Goal: Task Accomplishment & Management: Use online tool/utility

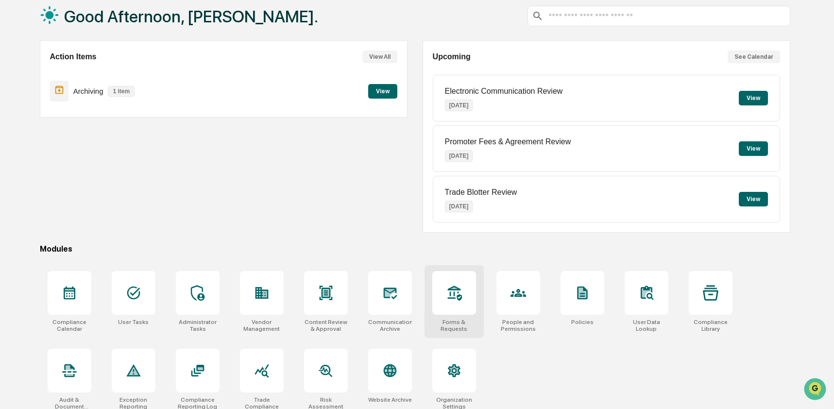
scroll to position [63, 0]
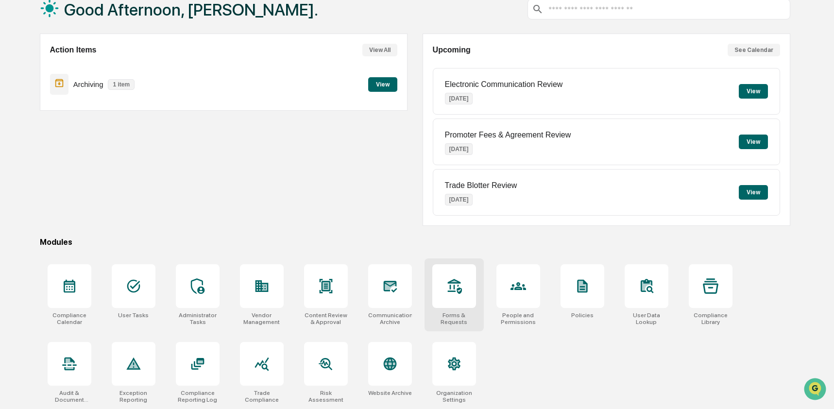
click at [454, 292] on div at bounding box center [454, 286] width 44 height 44
click at [442, 299] on div at bounding box center [454, 286] width 44 height 44
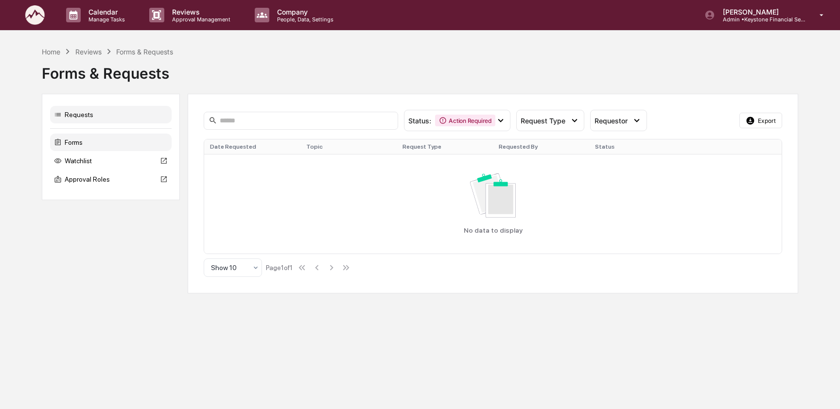
click at [74, 141] on div "Forms" at bounding box center [110, 142] width 121 height 17
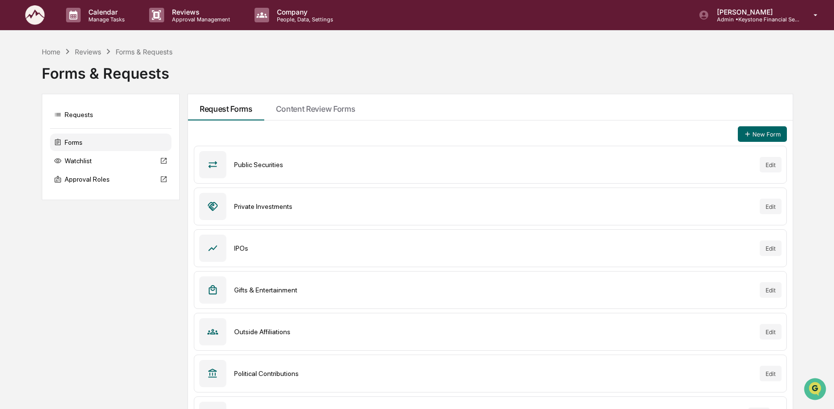
click at [775, 32] on div "Calendar Manage Tasks Reviews Approval Management Company People, Data, Setting…" at bounding box center [417, 241] width 834 height 482
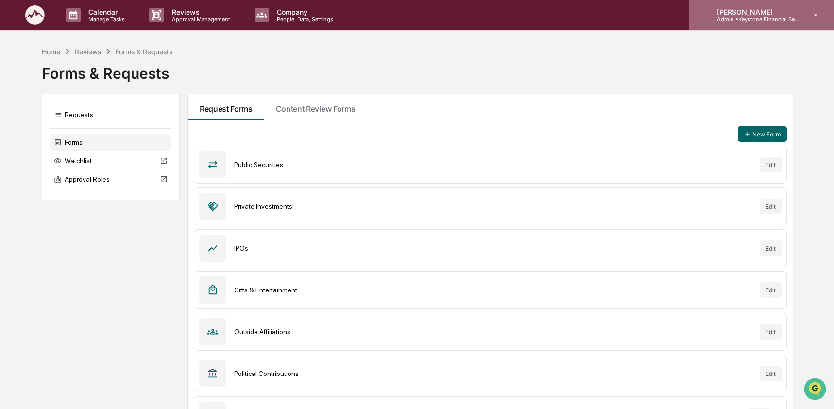
click at [772, 22] on p "Admin • Keystone Financial Services" at bounding box center [754, 19] width 90 height 7
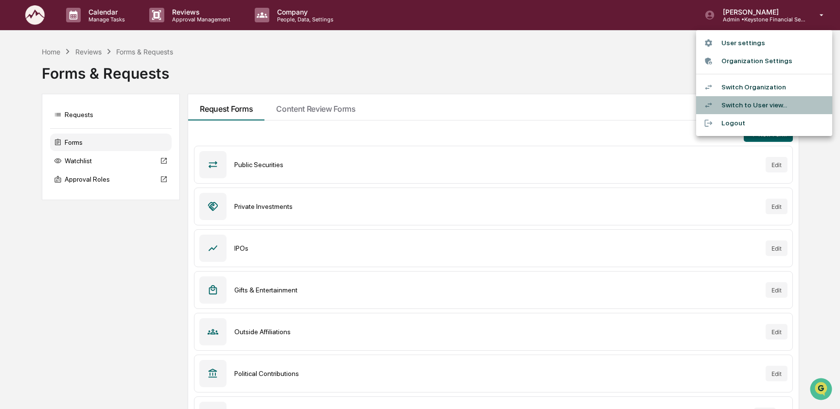
click at [774, 103] on li "Switch to User view..." at bounding box center [764, 105] width 136 height 18
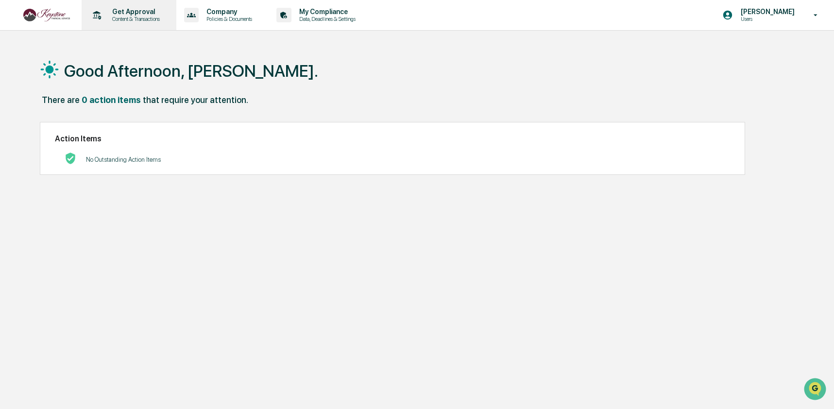
click at [117, 15] on p "Get Approval" at bounding box center [134, 12] width 60 height 8
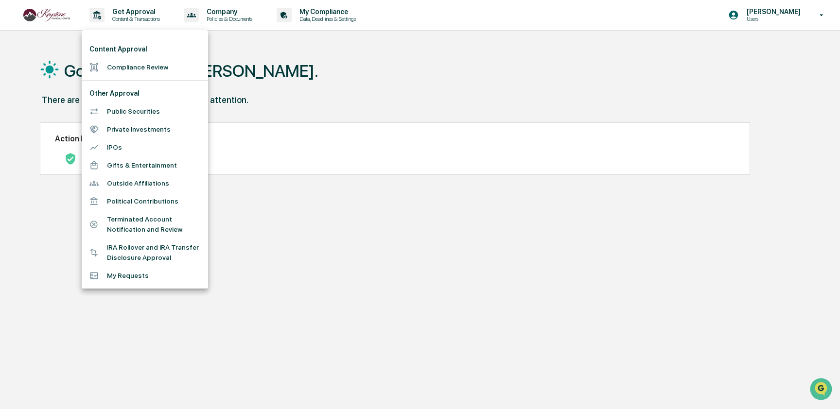
click at [778, 17] on div at bounding box center [420, 204] width 840 height 409
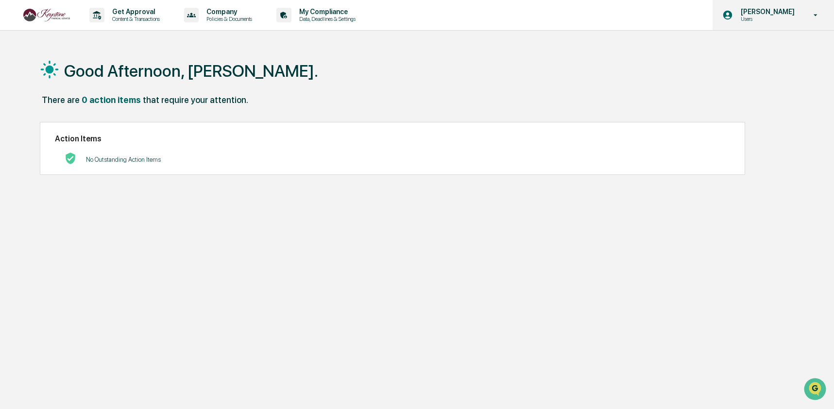
click at [751, 17] on p "Users" at bounding box center [766, 19] width 67 height 7
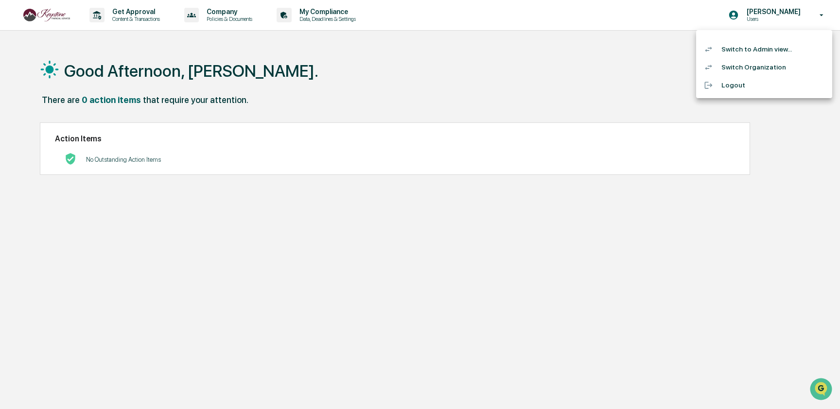
click at [751, 44] on li "Switch to Admin view..." at bounding box center [764, 49] width 136 height 18
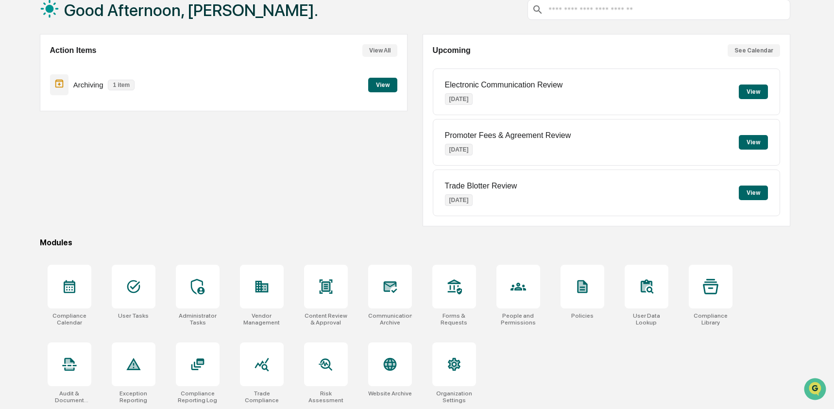
scroll to position [63, 0]
click at [207, 353] on div at bounding box center [198, 364] width 44 height 44
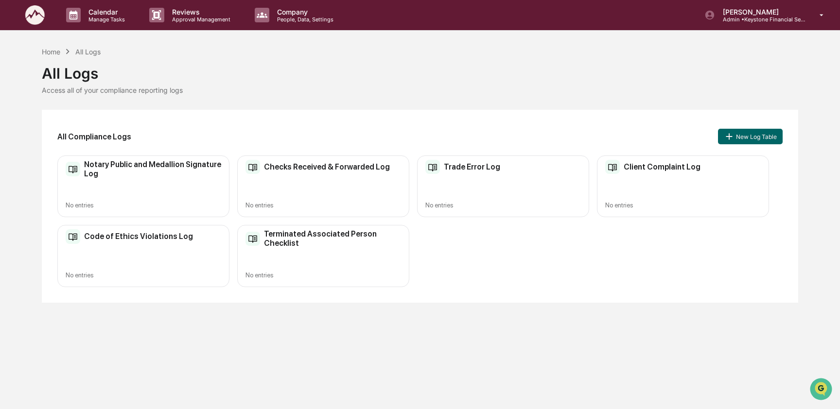
click at [324, 184] on div "Checks Received & Forwarded Log No entries" at bounding box center [323, 186] width 172 height 62
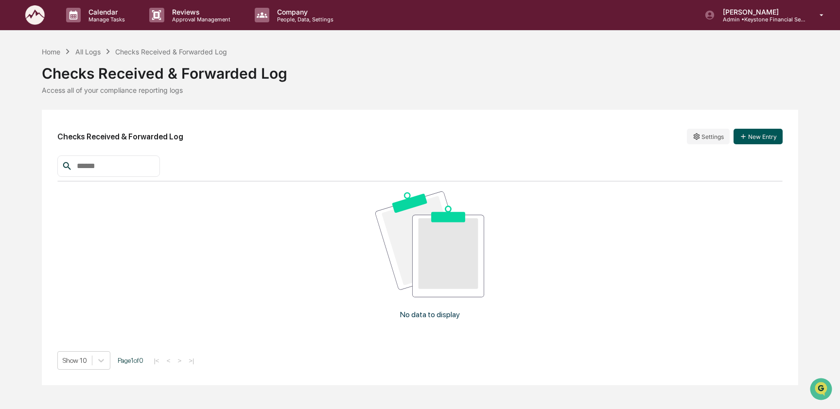
click at [770, 136] on button "New Entry" at bounding box center [757, 137] width 49 height 16
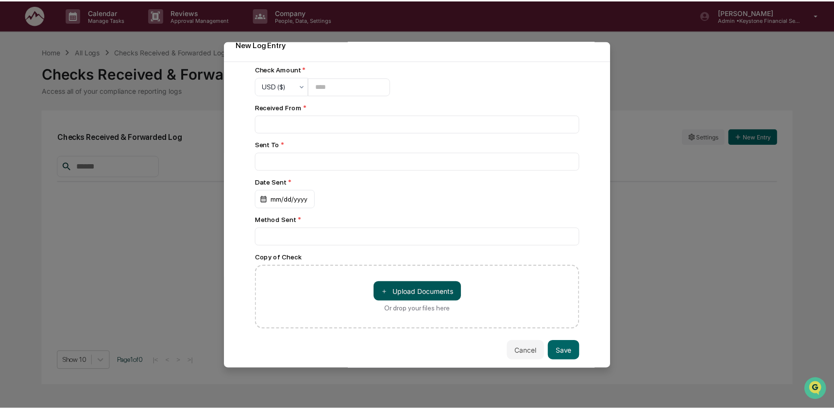
scroll to position [18, 0]
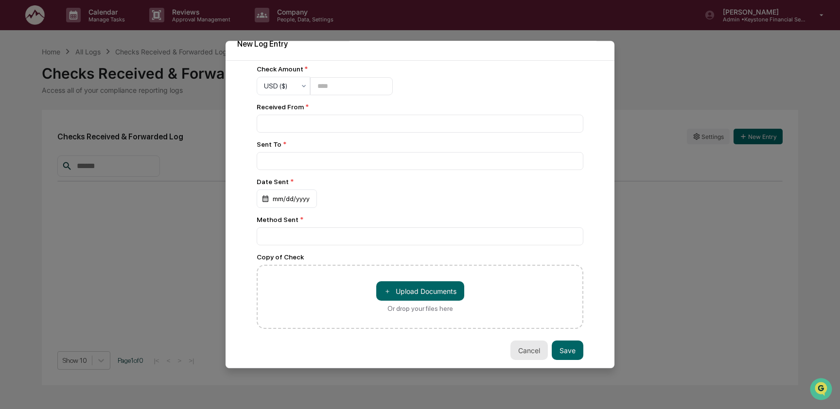
click at [514, 351] on button "Cancel" at bounding box center [528, 350] width 37 height 19
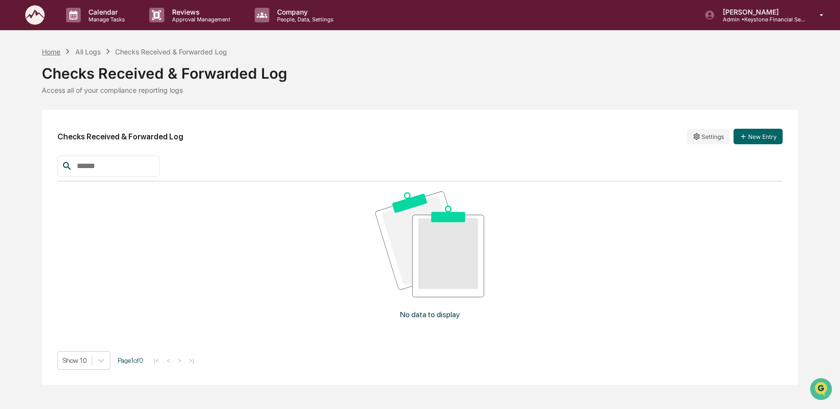
click at [52, 52] on div "Home" at bounding box center [51, 52] width 18 height 8
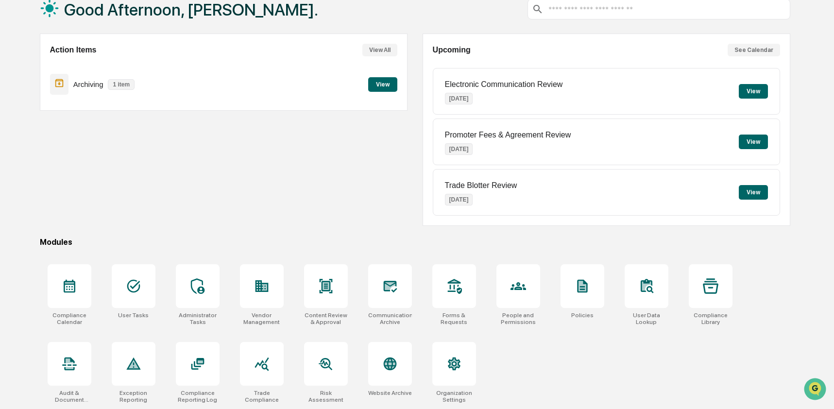
scroll to position [63, 0]
click at [457, 280] on icon at bounding box center [455, 286] width 14 height 15
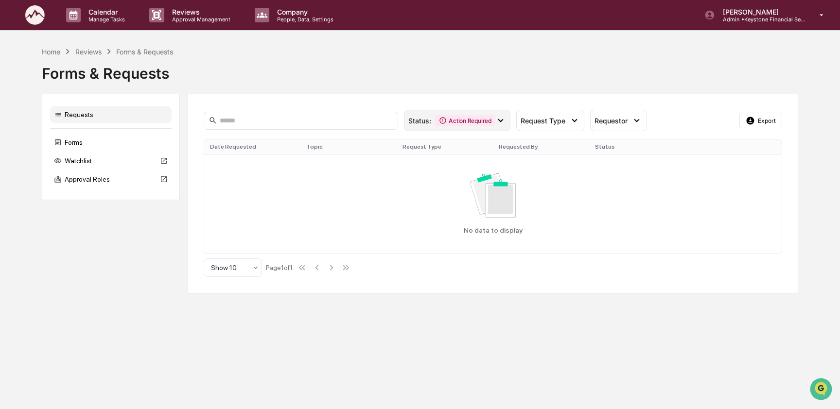
click at [501, 118] on icon at bounding box center [500, 120] width 11 height 11
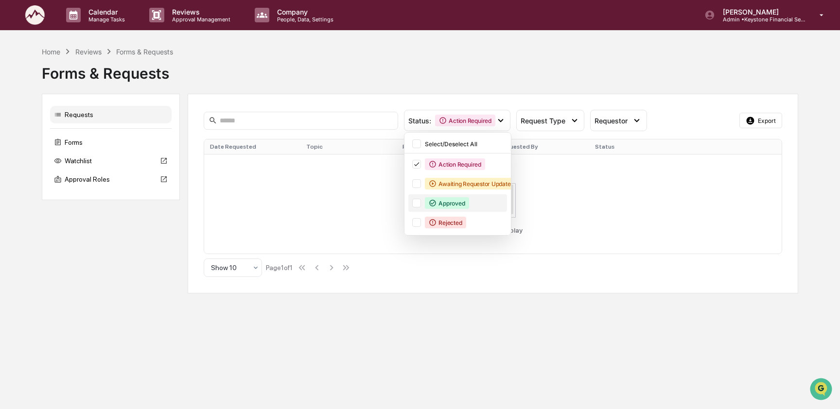
click at [412, 205] on div "Approved" at bounding box center [457, 202] width 99 height 17
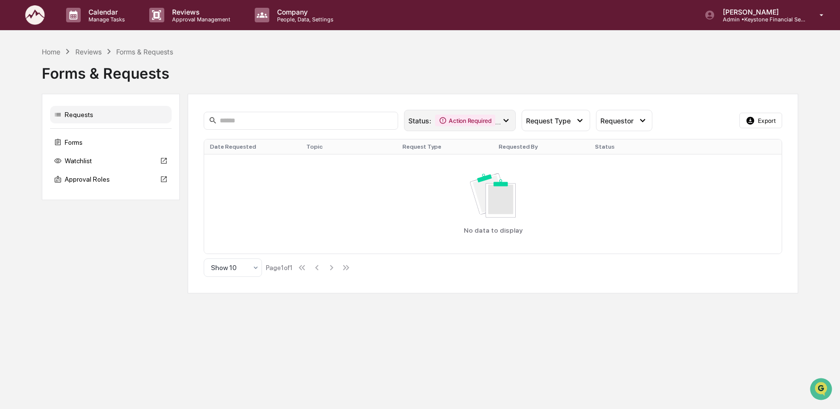
click at [438, 120] on div "Action Required" at bounding box center [465, 121] width 60 height 12
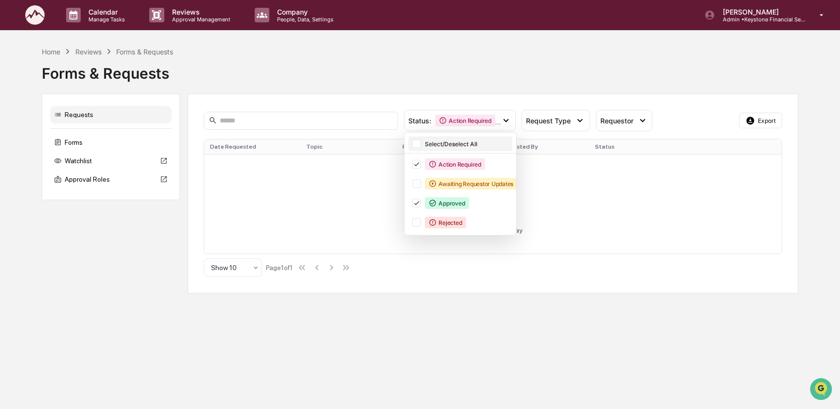
click at [418, 143] on div at bounding box center [416, 143] width 9 height 9
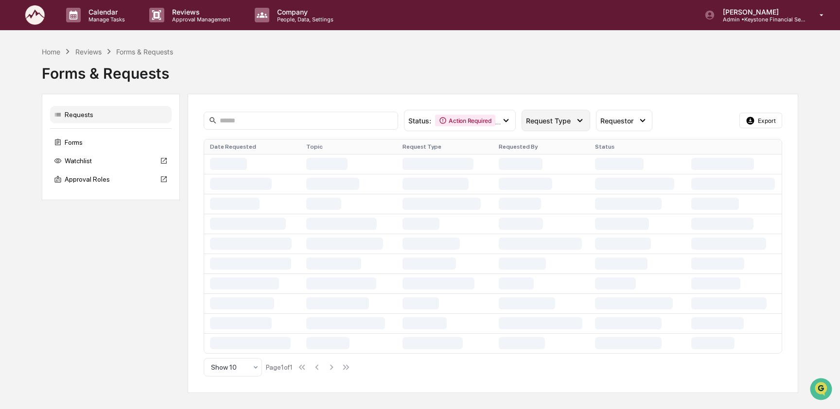
click at [534, 123] on span "Request Type" at bounding box center [548, 121] width 45 height 8
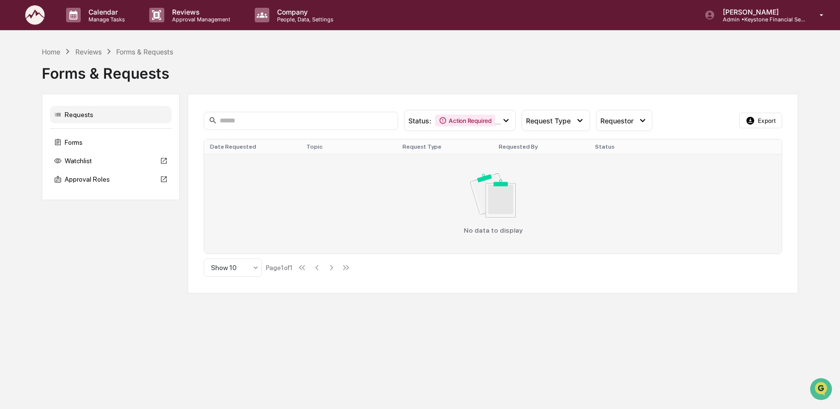
click at [388, 200] on div "No data to display" at bounding box center [492, 203] width 565 height 61
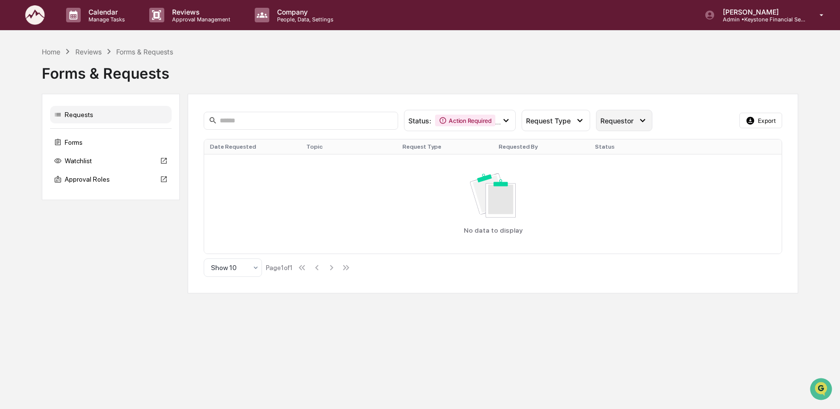
click at [643, 124] on icon at bounding box center [642, 120] width 11 height 11
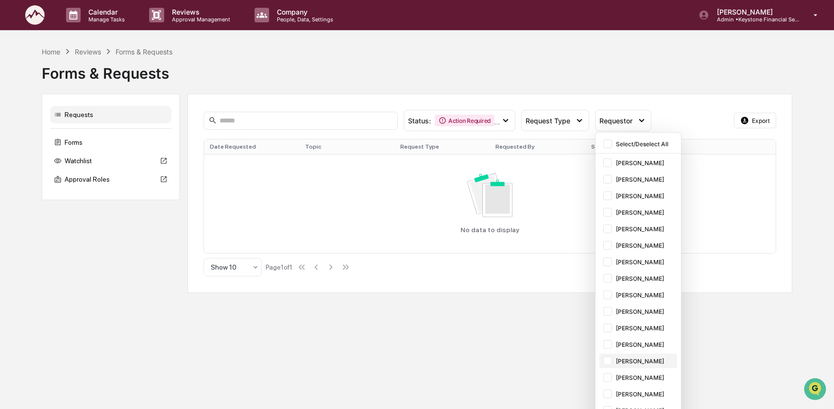
click at [610, 362] on div at bounding box center [607, 361] width 9 height 9
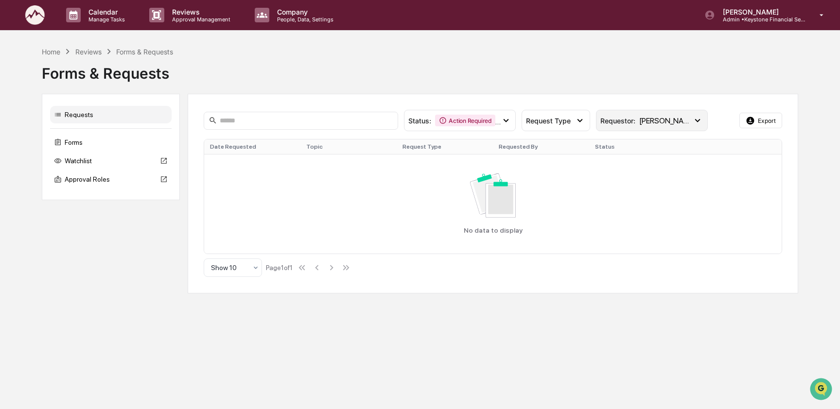
click at [692, 119] on icon at bounding box center [697, 120] width 11 height 11
click at [675, 84] on div "Forms & Requests" at bounding box center [417, 71] width 751 height 29
click at [55, 52] on div "Home" at bounding box center [51, 52] width 18 height 8
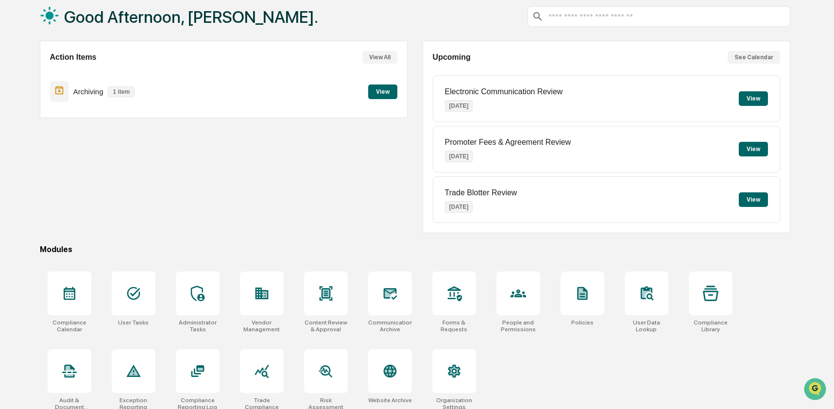
scroll to position [63, 0]
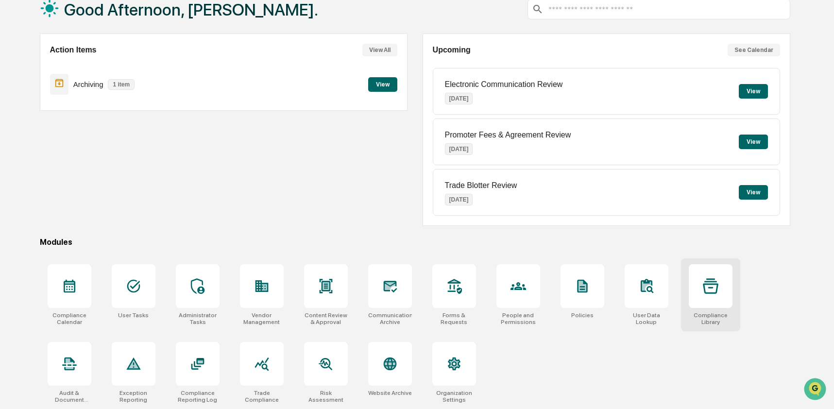
click at [716, 295] on div at bounding box center [711, 286] width 44 height 44
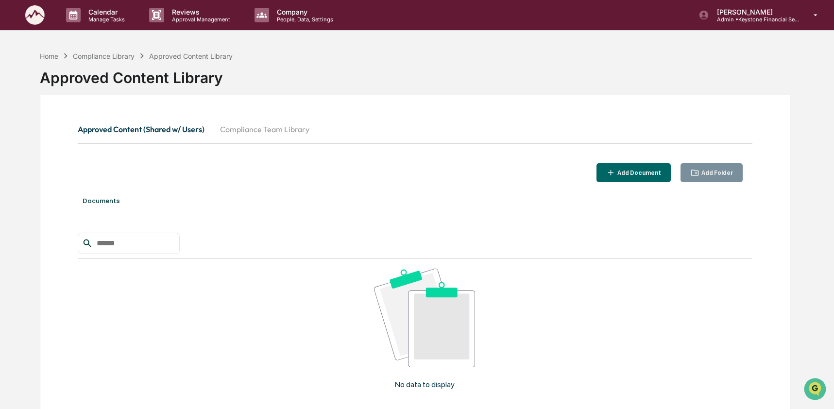
click at [262, 129] on button "Compliance Team Library" at bounding box center [264, 129] width 105 height 23
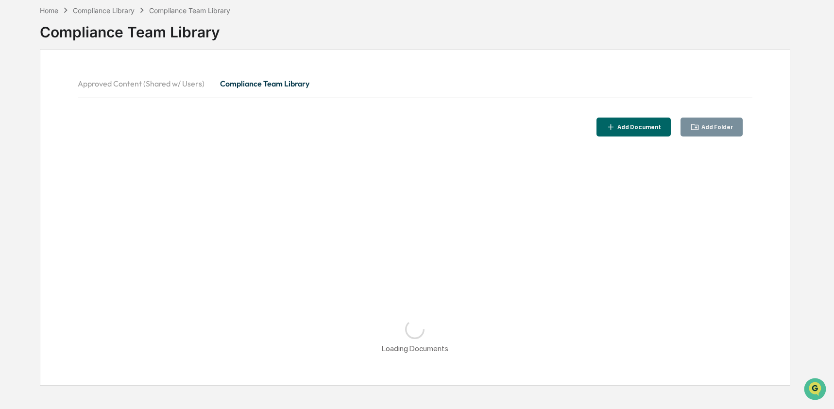
scroll to position [46, 0]
click at [135, 86] on button "Approved Content (Shared w/ Users)" at bounding box center [145, 82] width 135 height 23
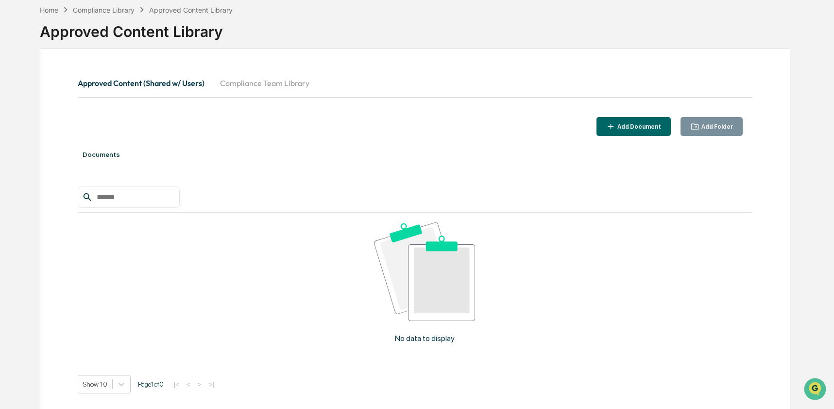
click at [255, 84] on button "Compliance Team Library" at bounding box center [264, 82] width 105 height 23
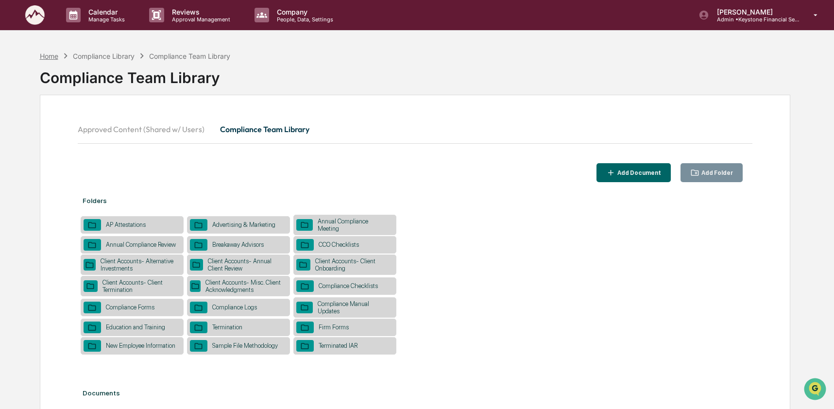
click at [53, 56] on div "Home" at bounding box center [49, 56] width 18 height 8
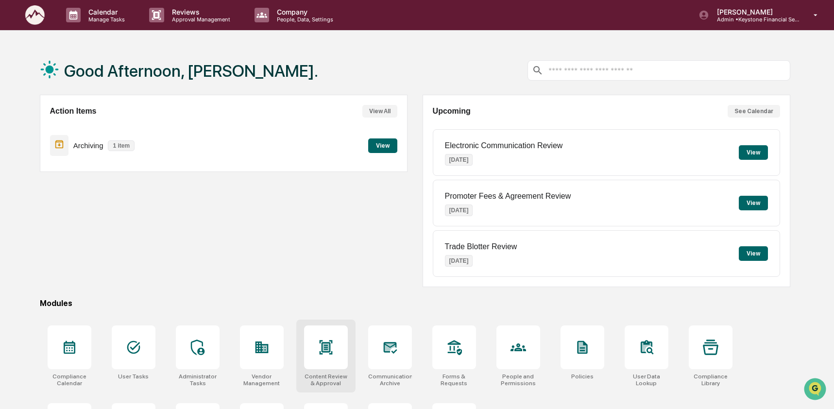
click at [329, 354] on icon at bounding box center [325, 347] width 13 height 14
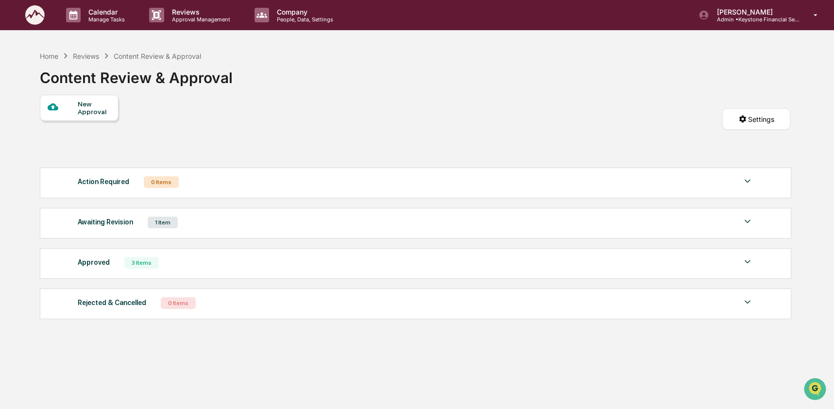
click at [199, 227] on div "Awaiting Revision 1 Item" at bounding box center [416, 223] width 676 height 14
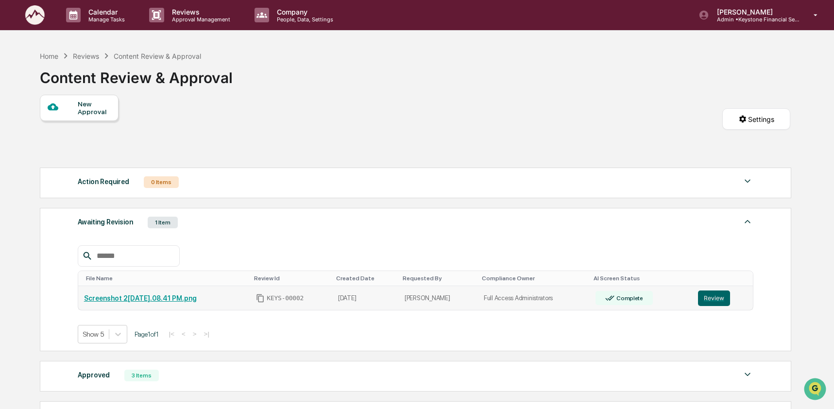
click at [168, 297] on link "Screenshot 2[DATE].08.41 PM.png" at bounding box center [140, 298] width 113 height 8
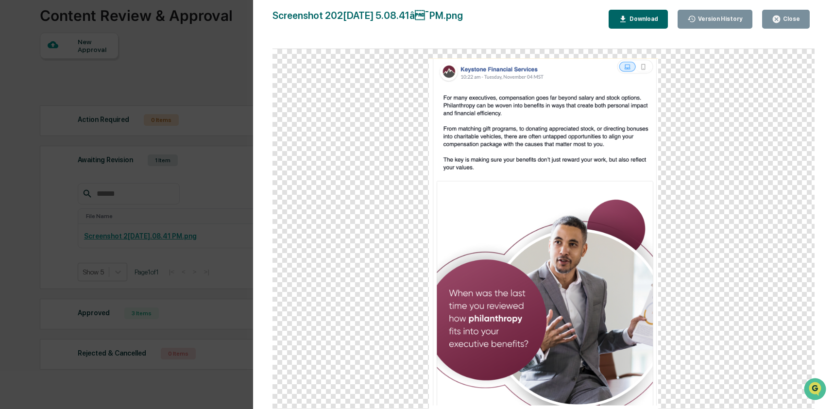
scroll to position [38, 0]
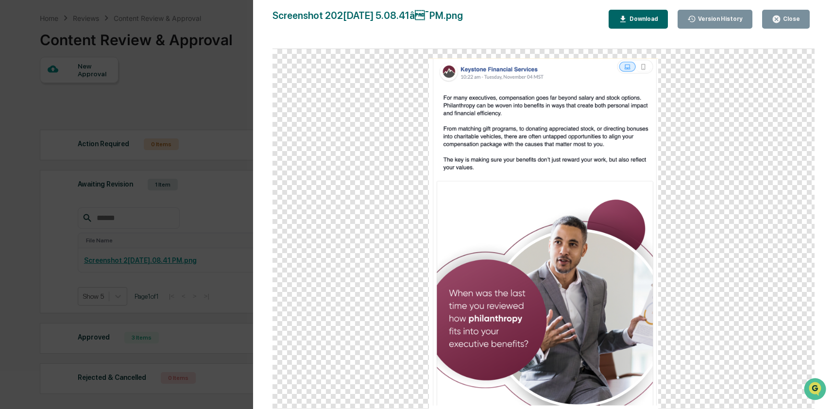
click at [201, 211] on div "Version History [DATE] 11:08 PM [PERSON_NAME] Screenshot [DATE] at 5.08.41â¯PM…" at bounding box center [417, 204] width 834 height 409
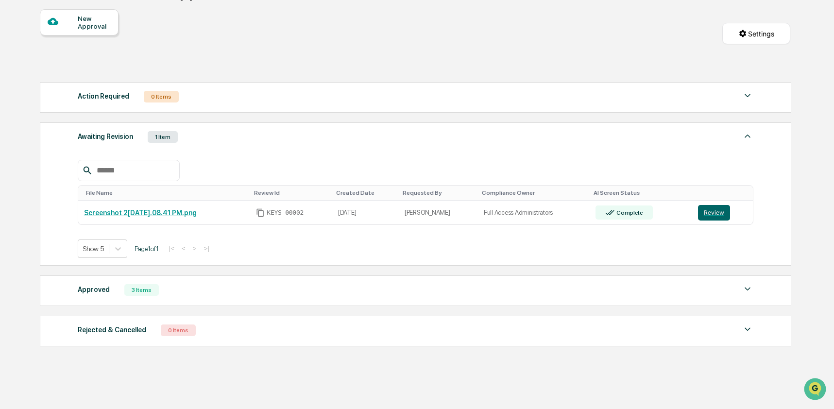
scroll to position [93, 0]
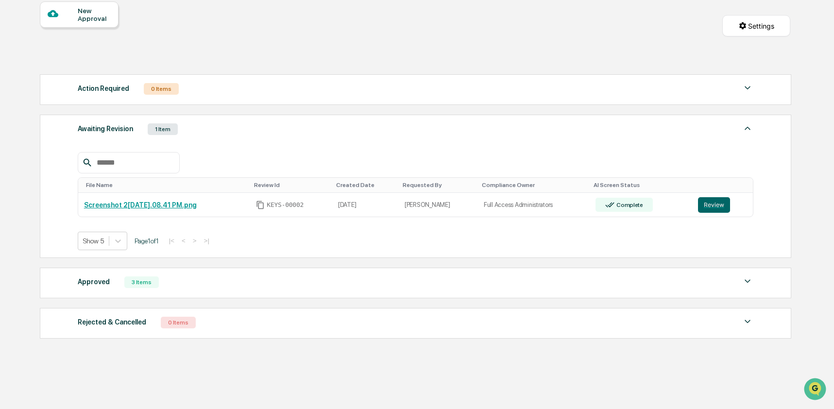
click at [97, 288] on div "Approved" at bounding box center [94, 282] width 32 height 13
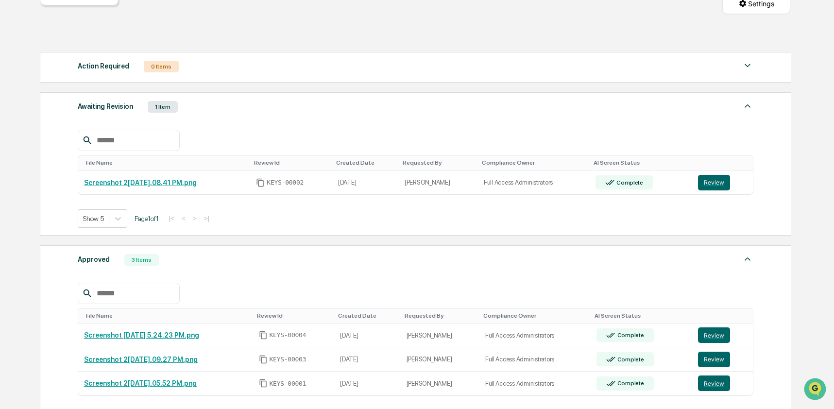
scroll to position [267, 0]
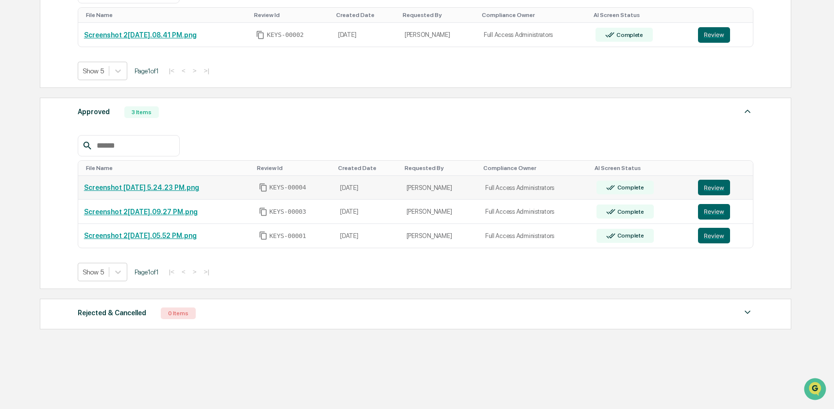
click at [169, 187] on link "Screenshot [DATE] 5.24.23 PM.png" at bounding box center [141, 188] width 115 height 8
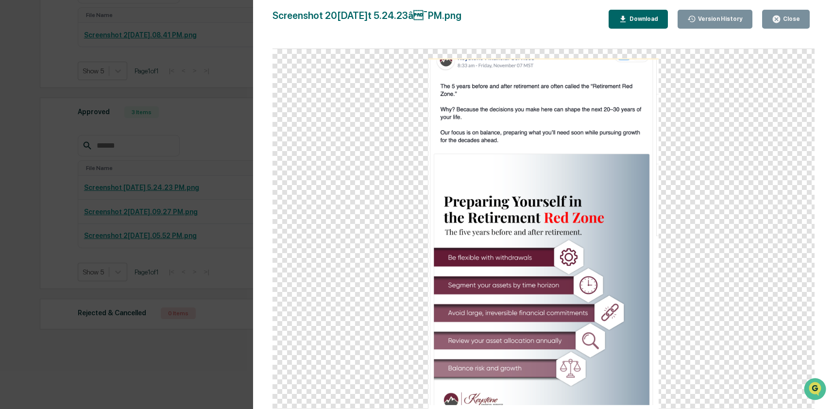
click at [184, 146] on div "Version History 10/13/2025, 11:24 PM Stacie Craddock Screenshot 2025-10-13 at 5…" at bounding box center [417, 204] width 834 height 409
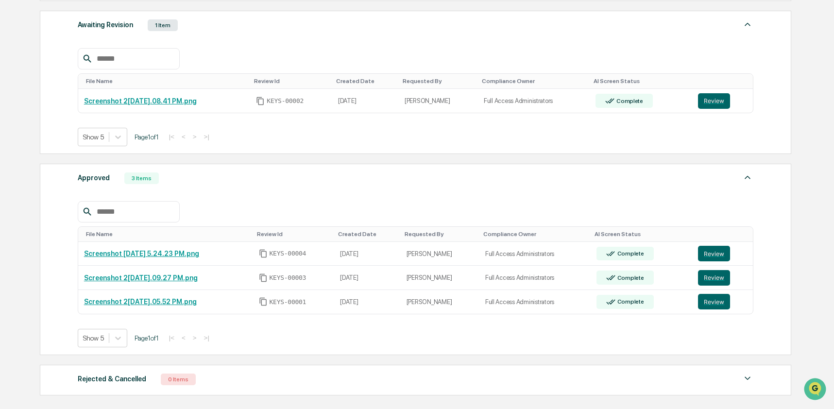
scroll to position [199, 0]
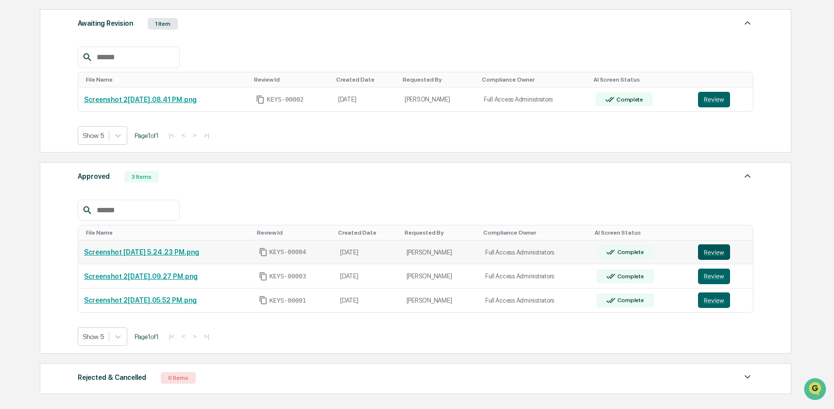
click at [723, 252] on button "Review" at bounding box center [714, 252] width 32 height 16
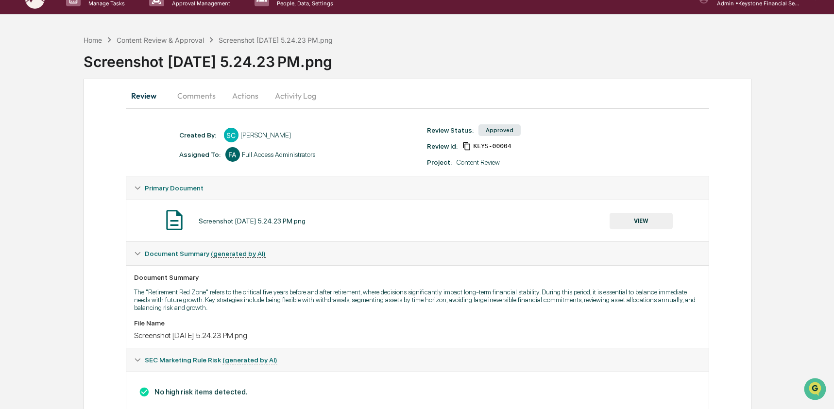
scroll to position [48, 0]
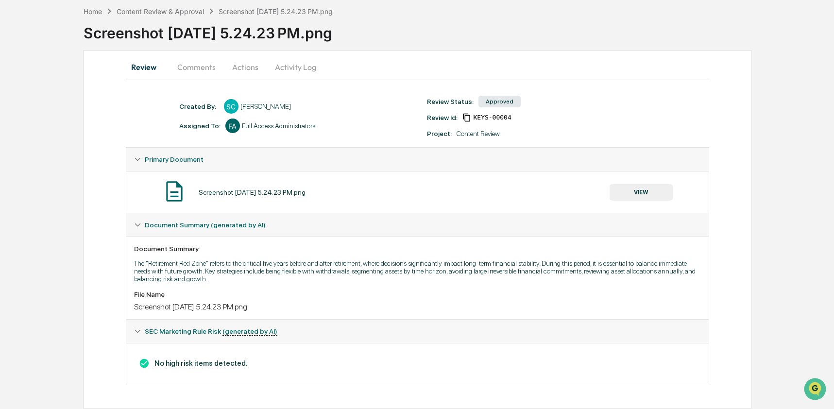
click at [200, 64] on button "Comments" at bounding box center [197, 66] width 54 height 23
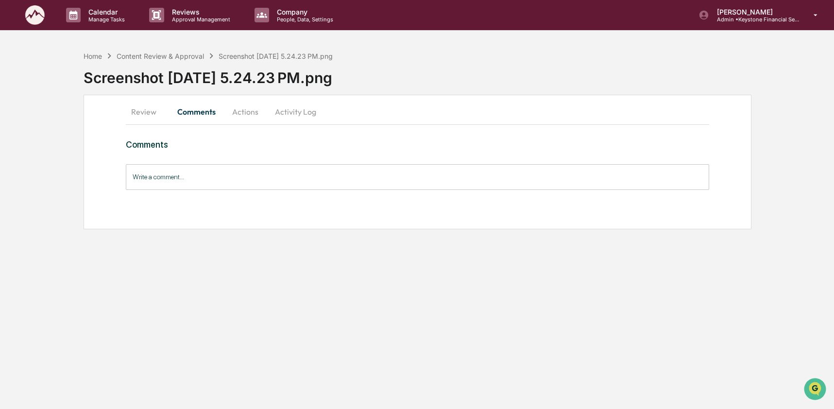
scroll to position [0, 0]
click at [243, 113] on button "Actions" at bounding box center [246, 111] width 44 height 23
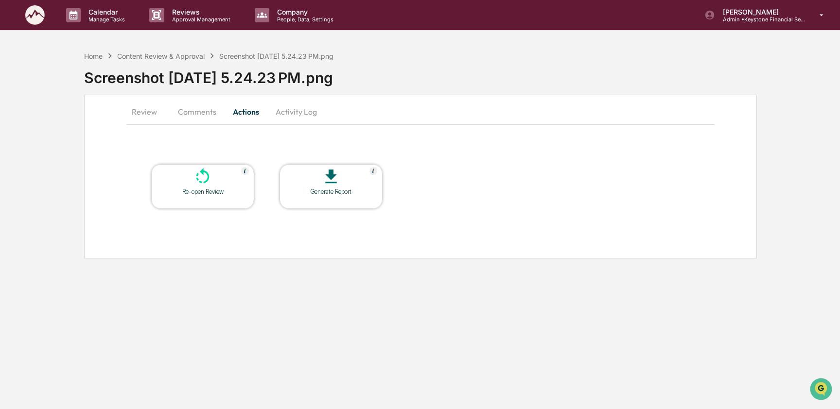
click at [305, 113] on button "Activity Log" at bounding box center [296, 111] width 57 height 23
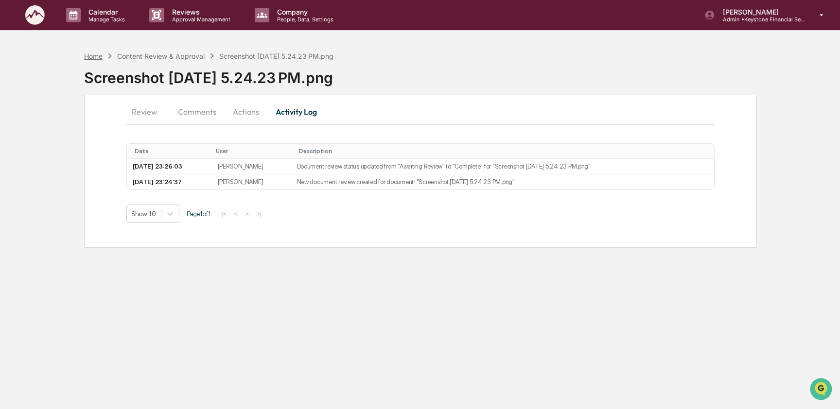
click at [99, 58] on div "Home" at bounding box center [93, 56] width 18 height 8
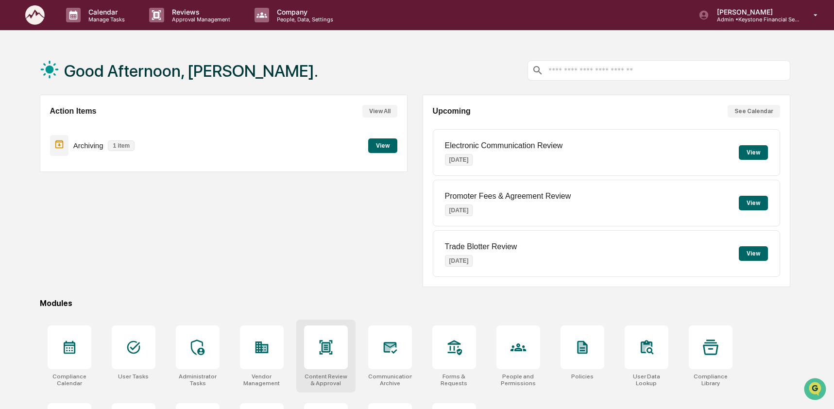
click at [341, 352] on div at bounding box center [326, 348] width 44 height 44
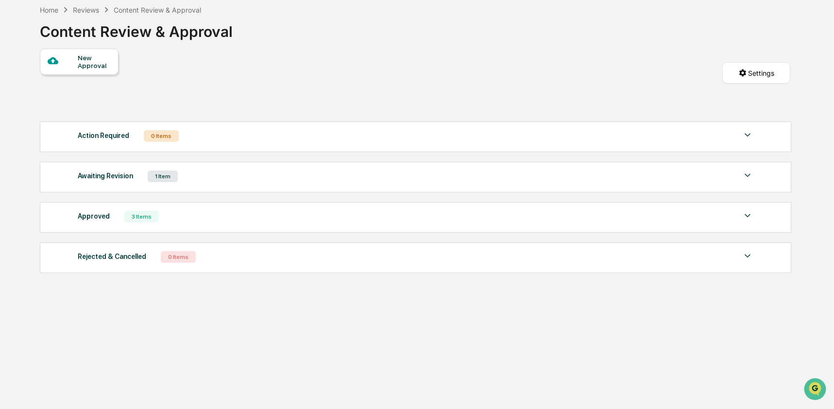
click at [195, 179] on div "Awaiting Revision 1 Item" at bounding box center [416, 177] width 676 height 14
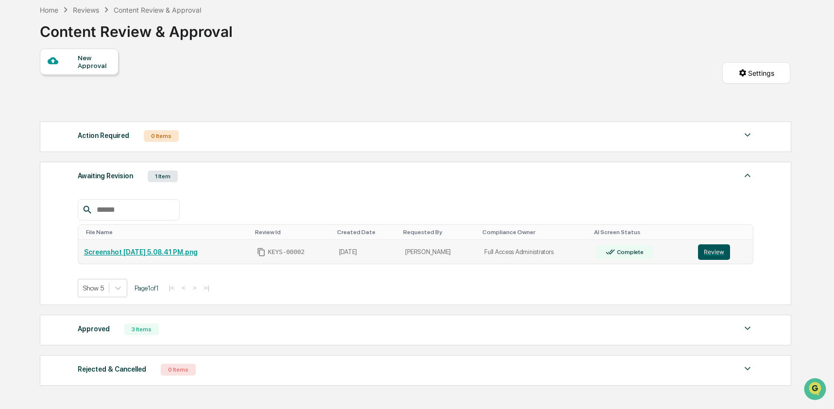
click at [728, 256] on button "Review" at bounding box center [714, 252] width 32 height 16
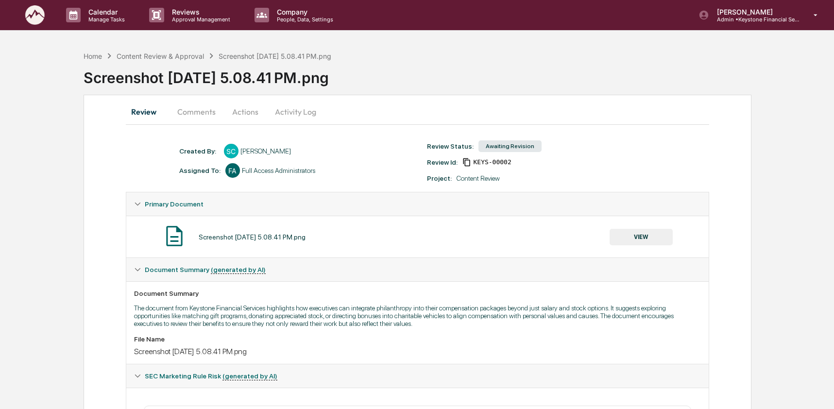
click at [204, 110] on button "Comments" at bounding box center [197, 111] width 54 height 23
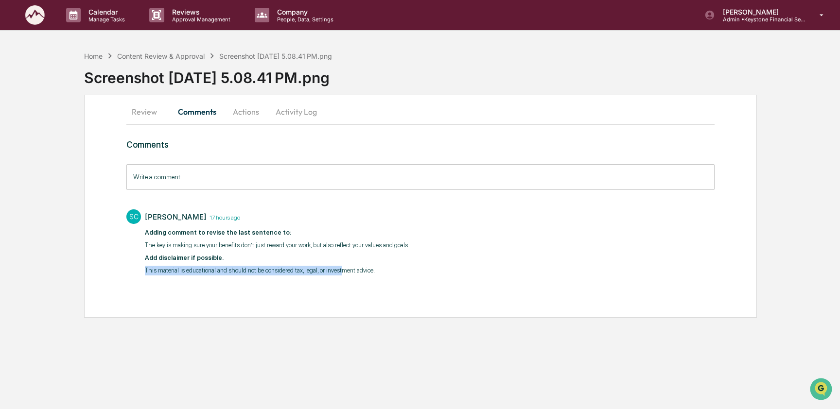
drag, startPoint x: 144, startPoint y: 272, endPoint x: 394, endPoint y: 276, distance: 249.8
click at [370, 275] on div "SC Stacie Craddock 17 hours ago ​Adding comment to revise the last sentence to:…" at bounding box center [420, 242] width 588 height 74
drag, startPoint x: 394, startPoint y: 276, endPoint x: 421, endPoint y: 275, distance: 27.2
click at [409, 275] on div "Stacie Craddock 17 hours ago ​Adding comment to revise the last sentence to: Th…" at bounding box center [277, 243] width 264 height 69
click at [260, 108] on button "Actions" at bounding box center [246, 111] width 44 height 23
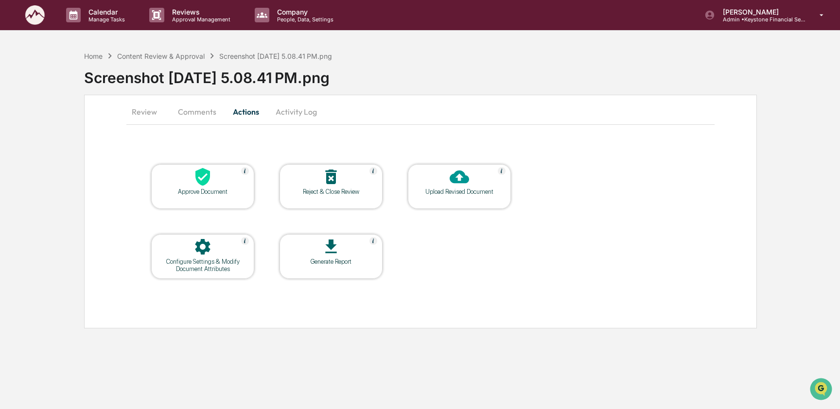
click at [290, 106] on button "Activity Log" at bounding box center [296, 111] width 57 height 23
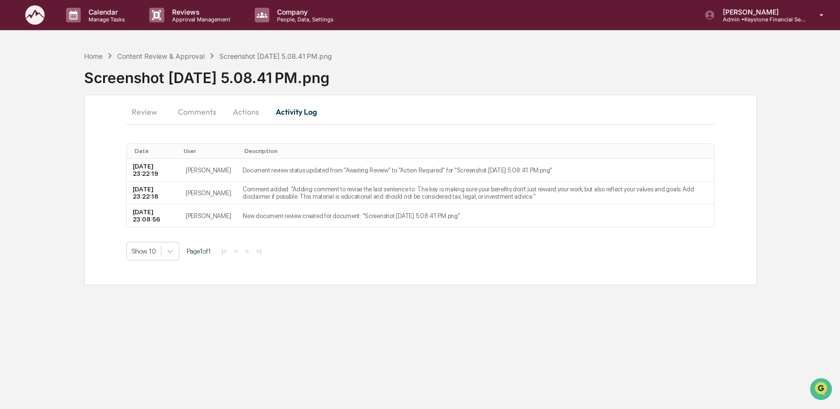
click at [135, 107] on button "Review" at bounding box center [148, 111] width 44 height 23
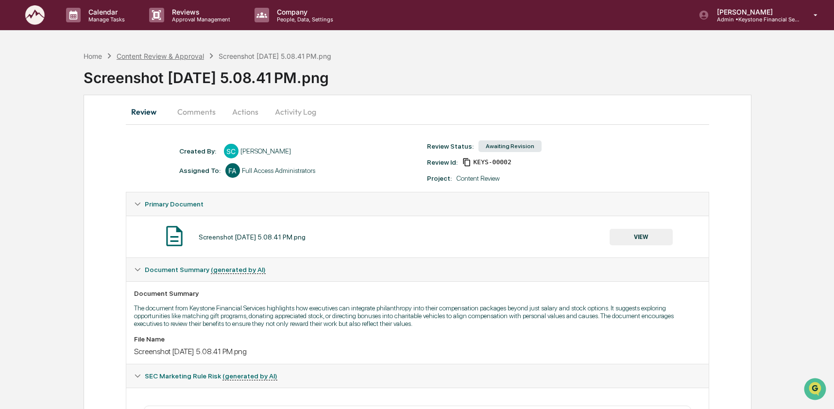
click at [172, 57] on div "Content Review & Approval" at bounding box center [160, 56] width 87 height 8
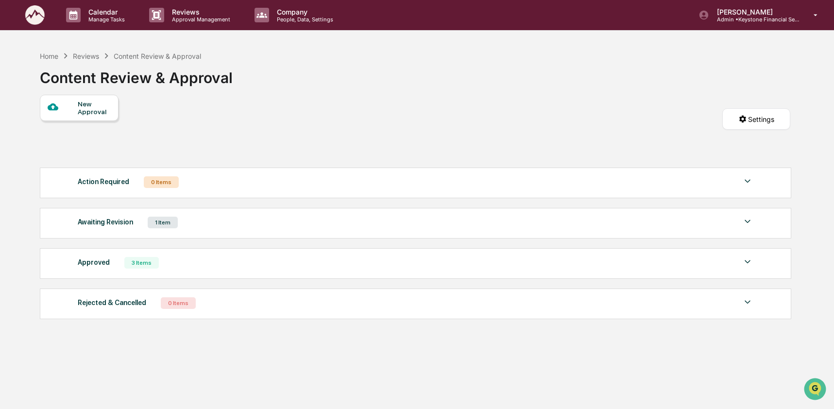
click at [166, 263] on div "Approved 3 Items" at bounding box center [416, 263] width 676 height 14
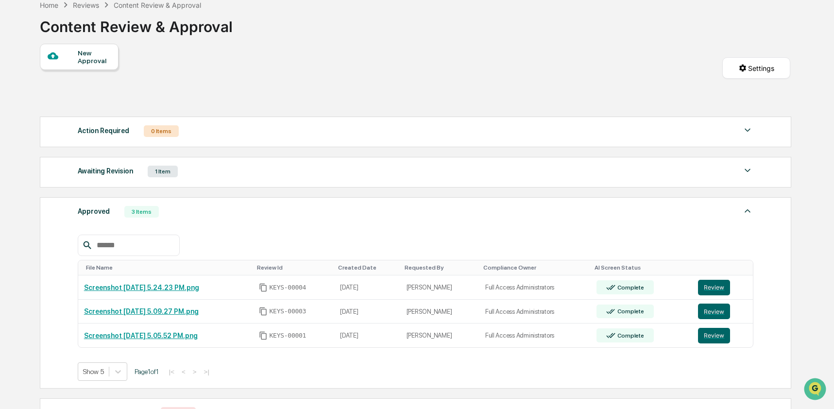
scroll to position [52, 0]
click at [182, 171] on div "Awaiting Revision 1 Item" at bounding box center [416, 171] width 676 height 14
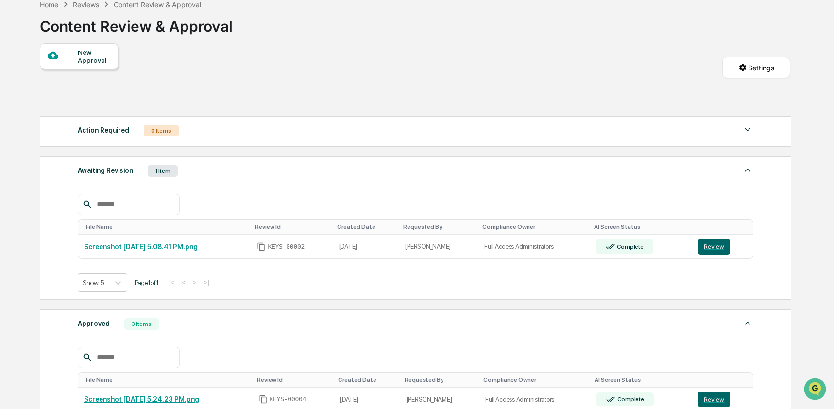
click at [224, 182] on div "File Name Review Id Created Date Requested By Compliance Owner AI Screen Status…" at bounding box center [416, 235] width 676 height 113
click at [93, 175] on div "Awaiting Revision" at bounding box center [105, 170] width 55 height 13
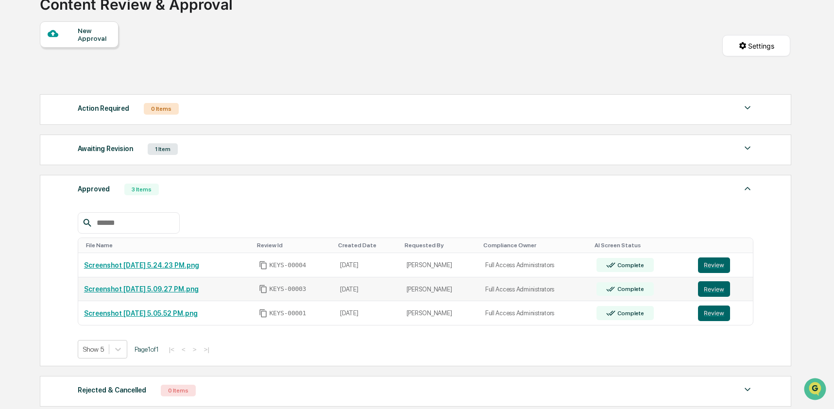
scroll to position [78, 0]
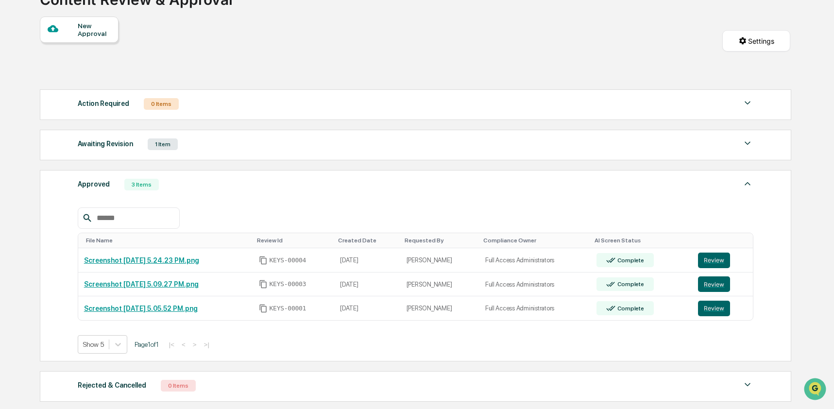
click at [192, 153] on div "Awaiting Revision 1 Item File Name Review Id Created Date Requested By Complian…" at bounding box center [416, 145] width 752 height 31
click at [118, 149] on div "Awaiting Revision" at bounding box center [105, 144] width 55 height 13
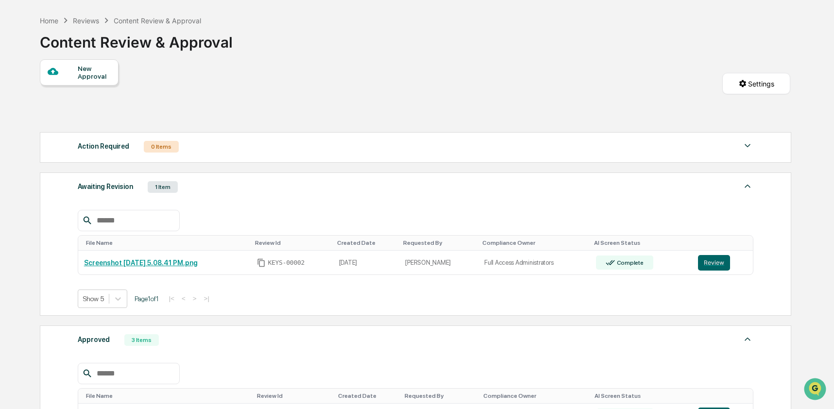
scroll to position [37, 0]
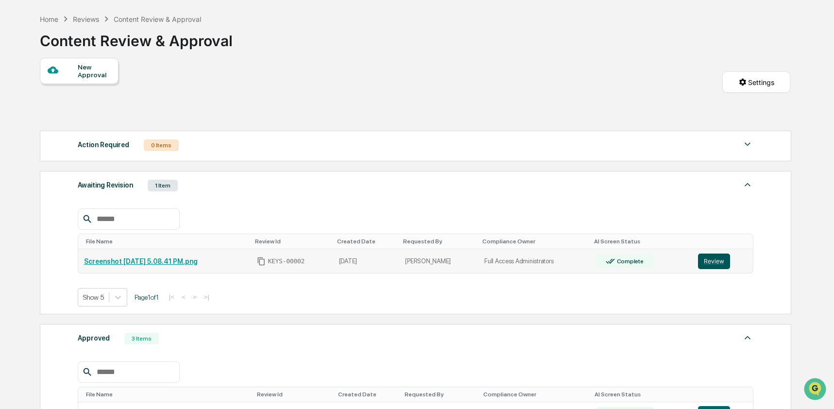
click at [713, 260] on button "Review" at bounding box center [714, 262] width 32 height 16
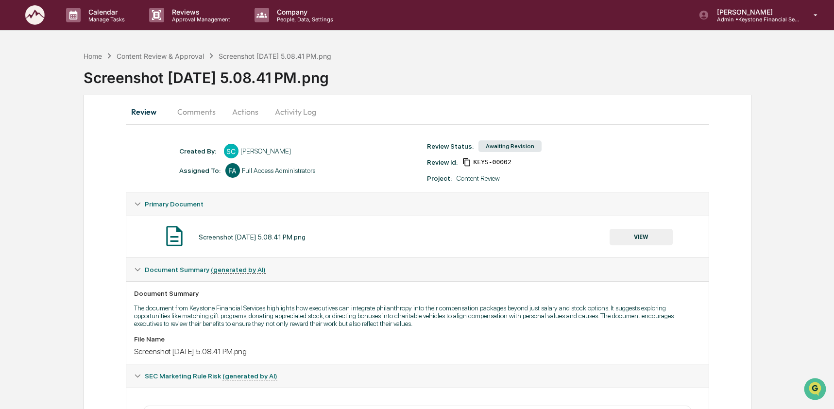
click at [199, 114] on button "Comments" at bounding box center [197, 111] width 54 height 23
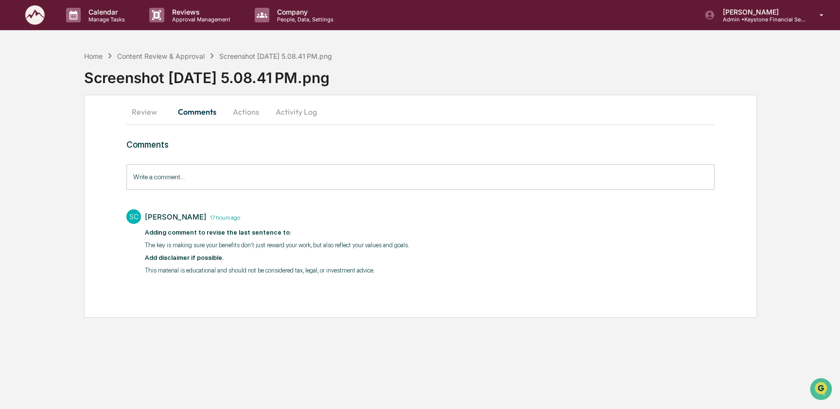
click at [303, 114] on button "Activity Log" at bounding box center [296, 111] width 57 height 23
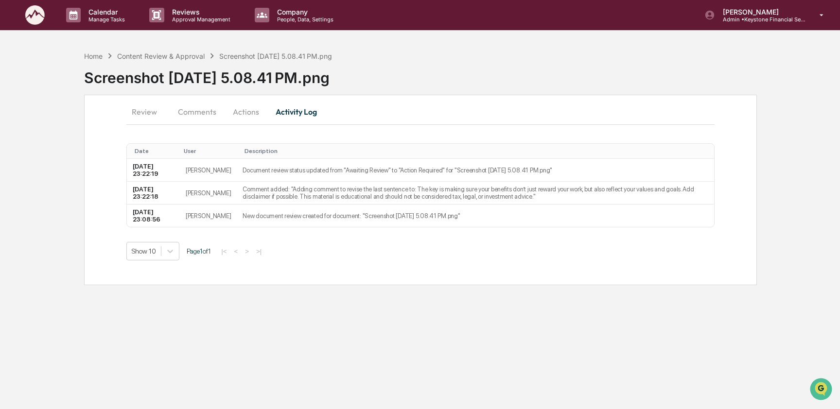
click at [252, 112] on button "Actions" at bounding box center [246, 111] width 44 height 23
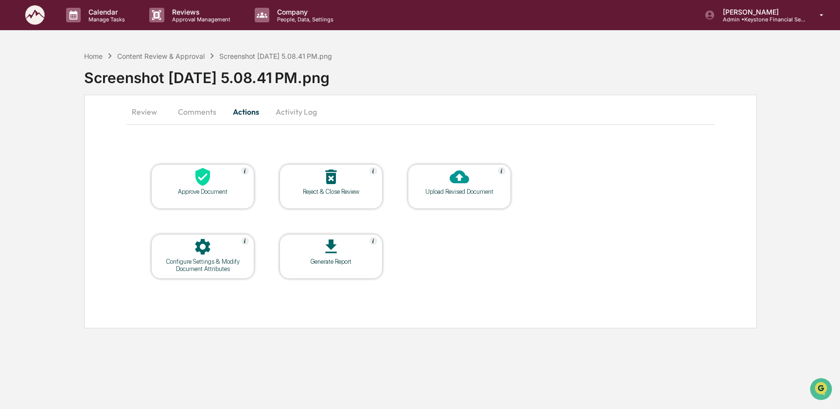
click at [147, 118] on button "Review" at bounding box center [148, 111] width 44 height 23
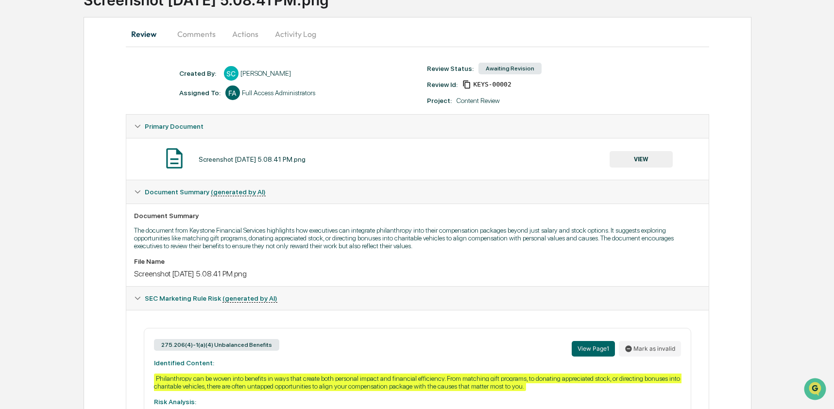
scroll to position [76, 0]
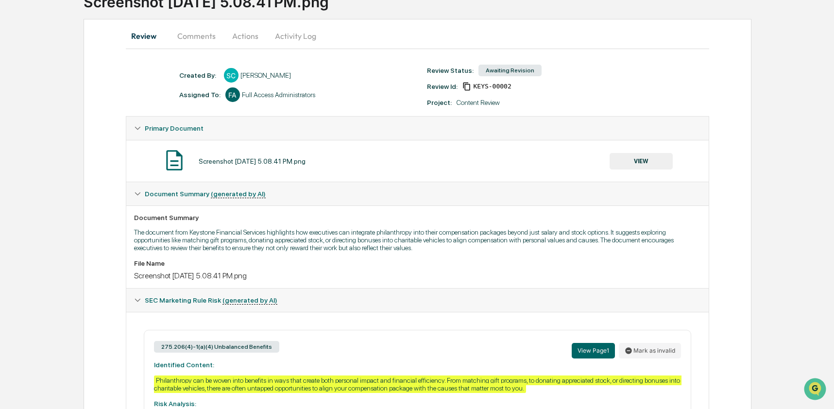
click at [183, 43] on button "Comments" at bounding box center [197, 35] width 54 height 23
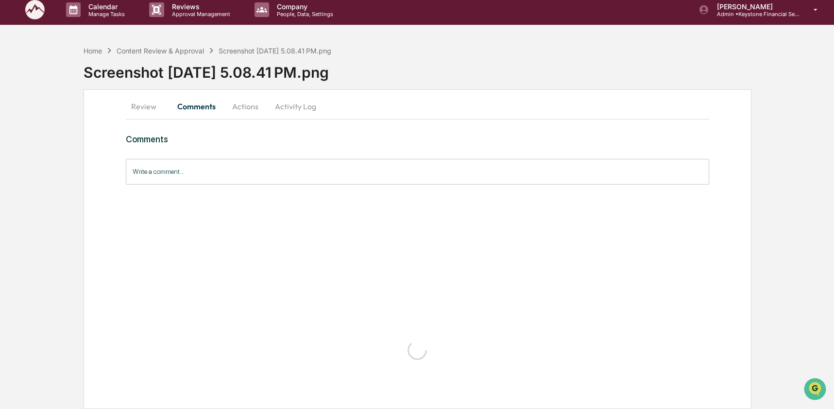
scroll to position [0, 0]
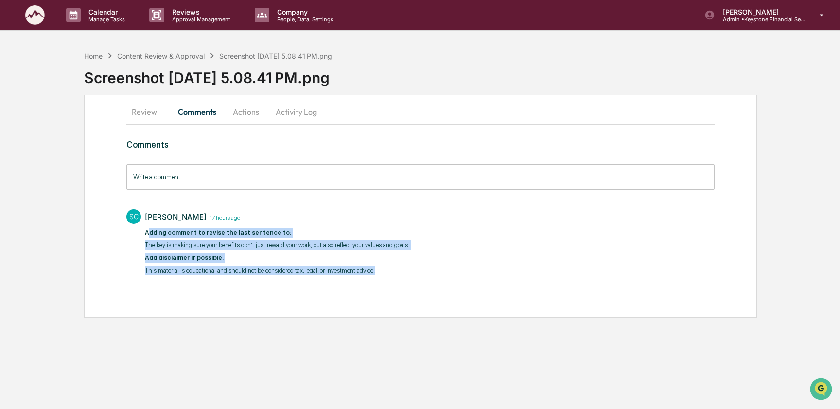
drag, startPoint x: 148, startPoint y: 234, endPoint x: 397, endPoint y: 288, distance: 254.9
click at [397, 288] on div "Comments Write a comment... Write a comment... SC Stacie Craddock 17 hours ago …" at bounding box center [420, 225] width 588 height 173
drag, startPoint x: 415, startPoint y: 275, endPoint x: 138, endPoint y: 235, distance: 280.3
click at [138, 235] on div "SC Stacie Craddock 17 hours ago ​Adding comment to revise the last sentence to:…" at bounding box center [420, 242] width 588 height 74
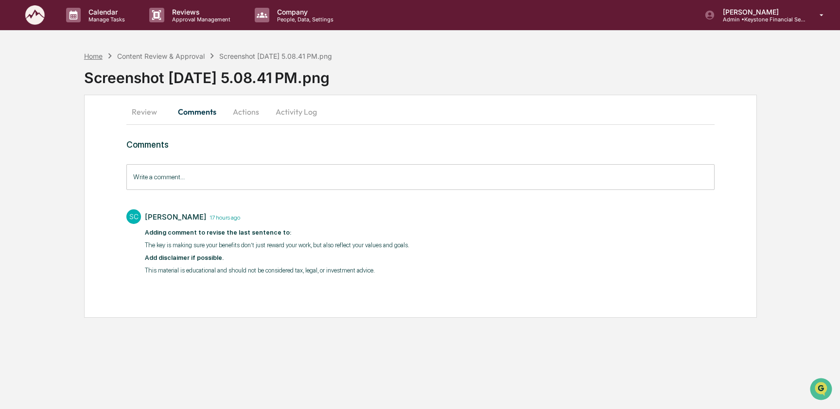
click at [97, 57] on div "Home" at bounding box center [93, 56] width 18 height 8
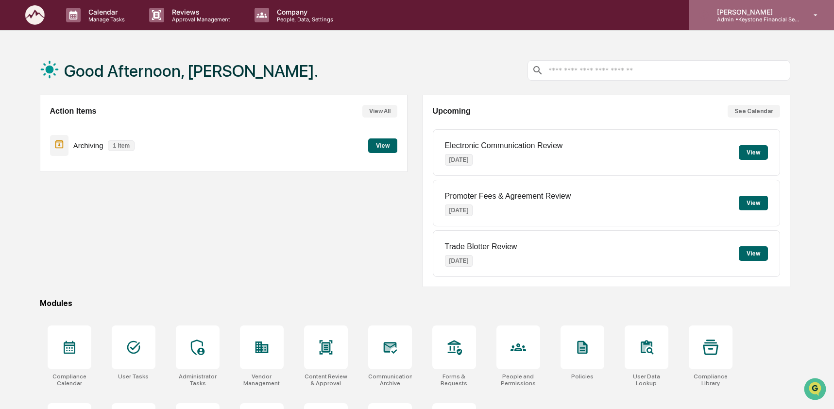
click at [786, 12] on p "[PERSON_NAME]" at bounding box center [754, 12] width 90 height 8
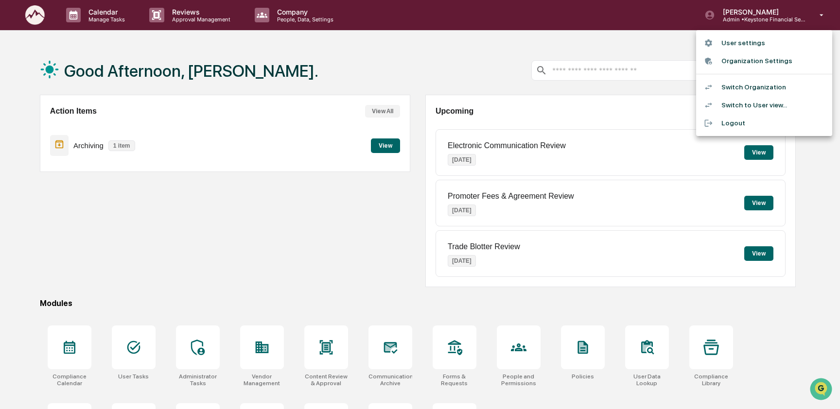
click at [781, 102] on li "Switch to User view..." at bounding box center [764, 105] width 136 height 18
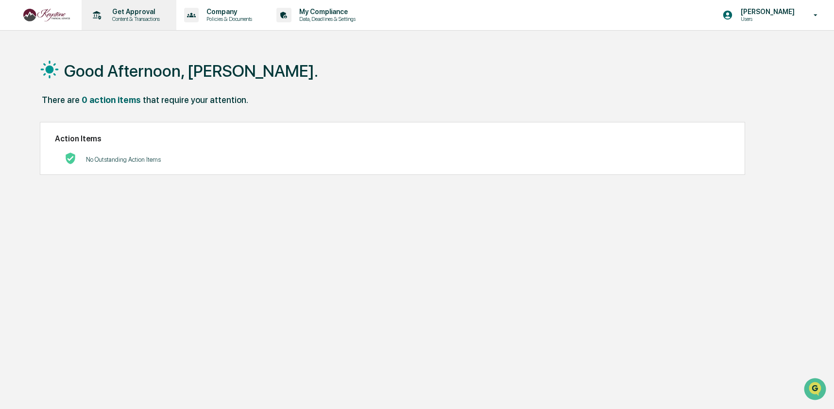
click at [135, 20] on p "Content & Transactions" at bounding box center [134, 19] width 60 height 7
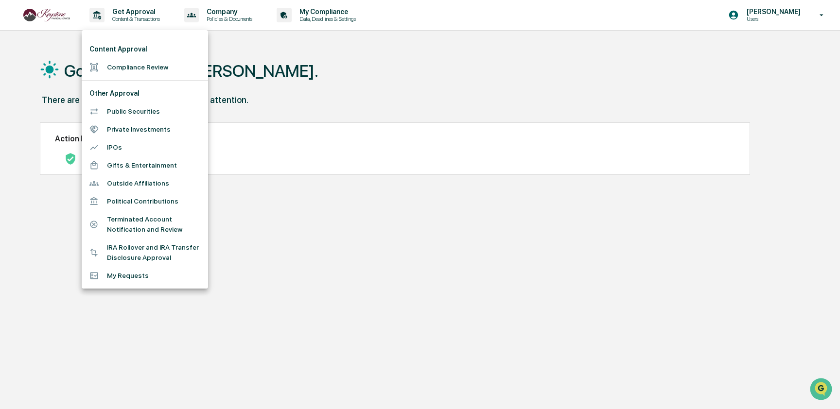
click at [139, 70] on li "Compliance Review" at bounding box center [145, 67] width 126 height 18
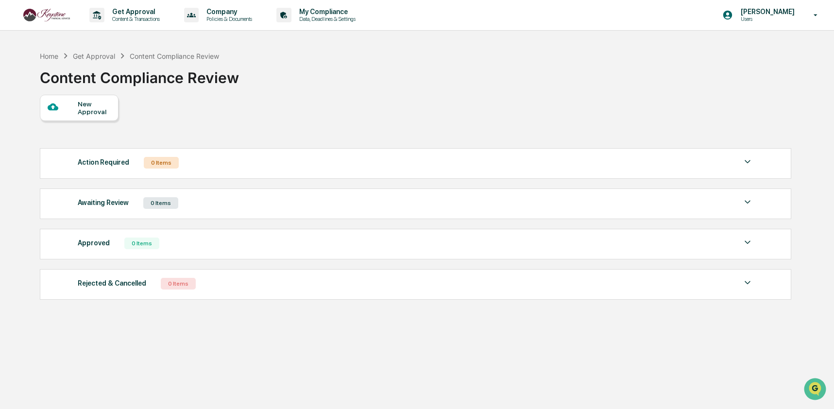
click at [96, 115] on div "New Approval" at bounding box center [94, 108] width 33 height 16
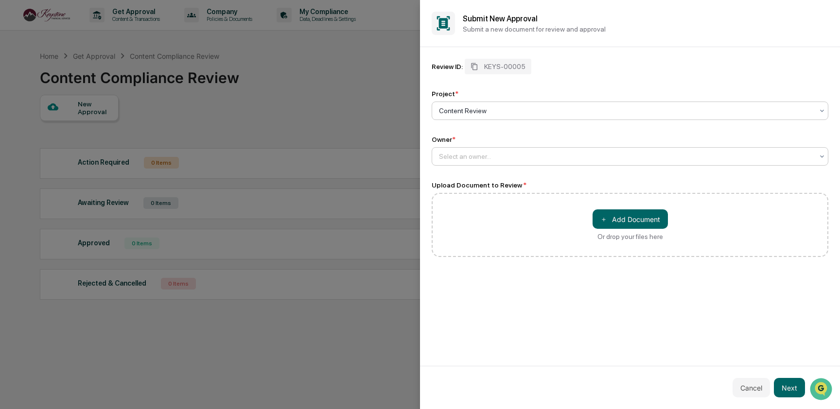
click at [506, 163] on div "Select an owner..." at bounding box center [626, 157] width 384 height 14
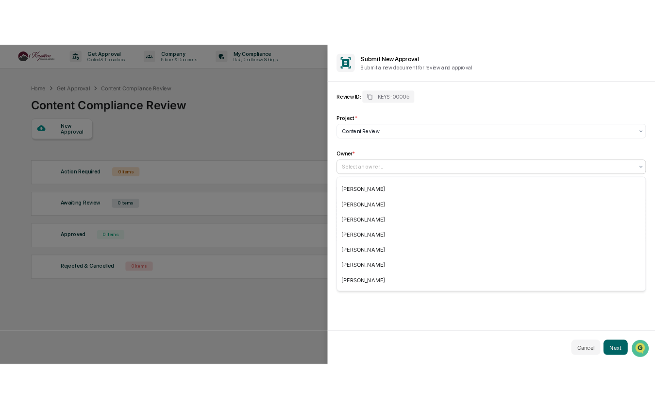
scroll to position [150, 0]
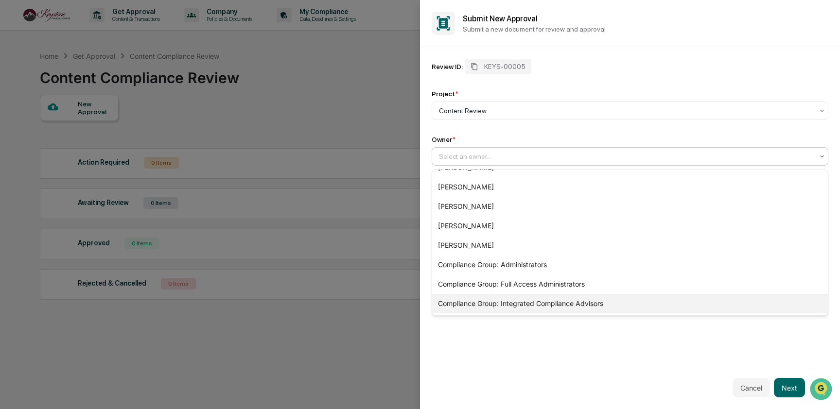
click at [681, 305] on div "Compliance Group: Integrated Compliance Advisors" at bounding box center [630, 303] width 396 height 19
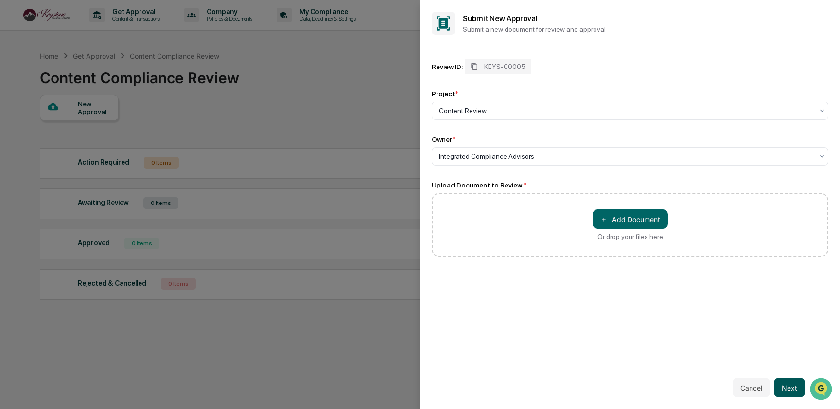
click at [780, 386] on button "Next" at bounding box center [789, 387] width 31 height 19
click at [614, 233] on div "＋ Add Document Or drop your files here" at bounding box center [629, 224] width 75 height 31
click at [0, 0] on input "＋ Add Document Or drop your files here" at bounding box center [0, 0] width 0 height 0
click at [567, 309] on div "Review ID: KEYS-00005 Project * Content Review Owner * Integrated Compliance Ad…" at bounding box center [630, 206] width 420 height 319
click at [754, 387] on button "Cancel" at bounding box center [750, 387] width 37 height 19
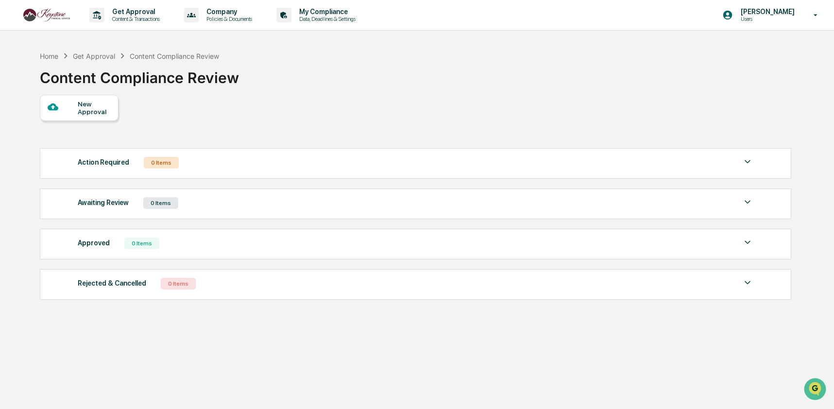
click at [37, 16] on img at bounding box center [46, 15] width 47 height 13
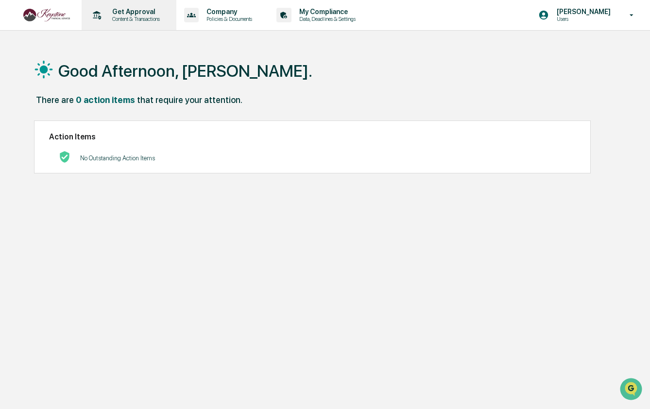
click at [130, 23] on div "Get Approval Content & Transactions" at bounding box center [128, 15] width 85 height 30
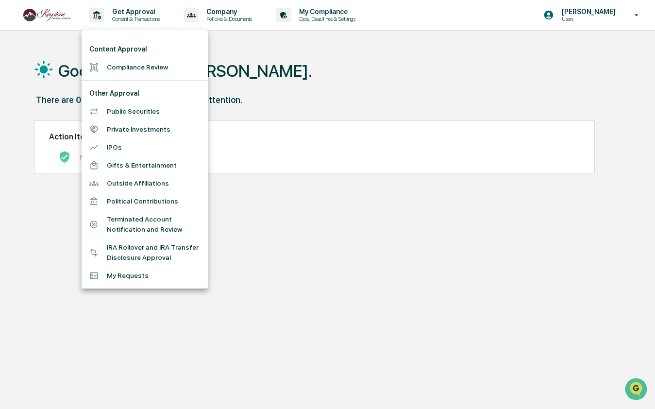
click at [130, 67] on li "Compliance Review" at bounding box center [145, 67] width 126 height 18
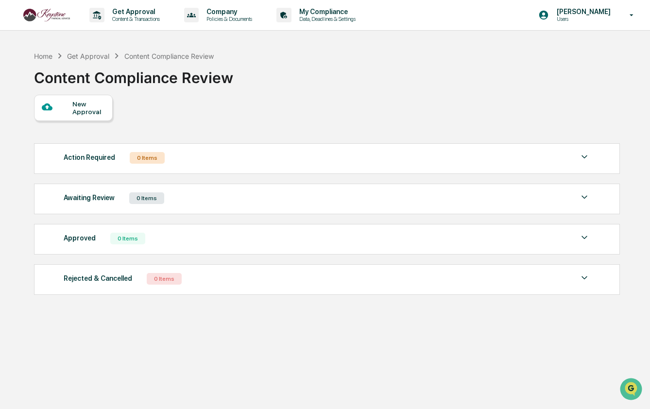
click at [86, 111] on div "New Approval" at bounding box center [88, 108] width 33 height 16
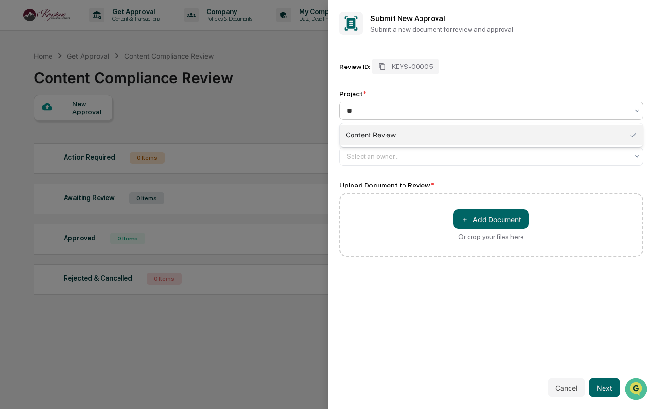
type input "***"
click at [367, 130] on div "Content Review" at bounding box center [492, 134] width 304 height 19
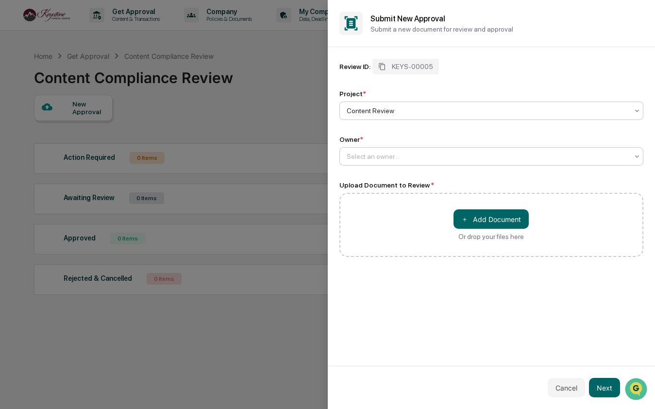
click at [371, 154] on div at bounding box center [488, 157] width 282 height 10
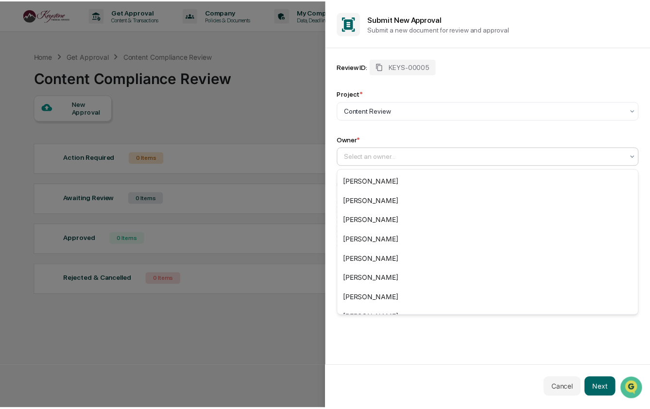
scroll to position [150, 0]
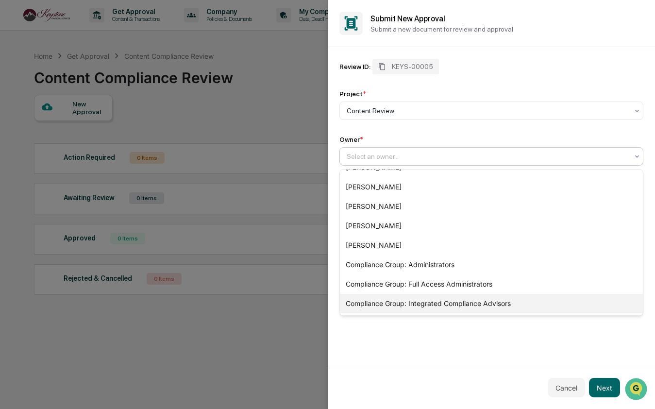
click at [409, 301] on div "Compliance Group: Integrated Compliance Advisors" at bounding box center [492, 303] width 304 height 19
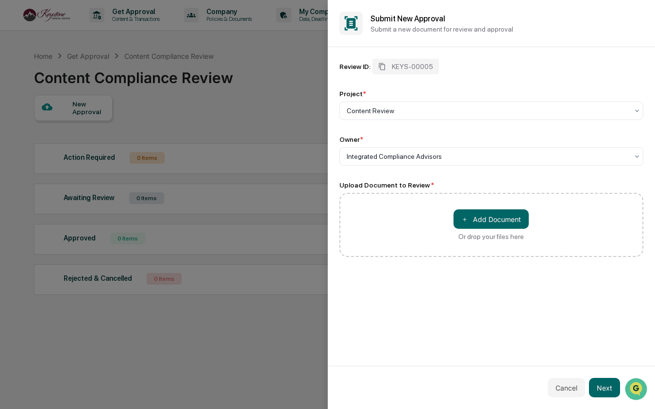
click at [530, 217] on div "＋ Add Document Or drop your files here" at bounding box center [492, 225] width 305 height 64
click at [490, 224] on button "＋ Add Document" at bounding box center [491, 218] width 75 height 19
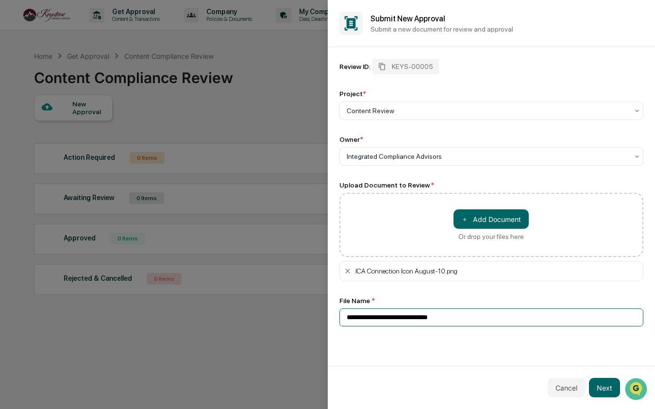
drag, startPoint x: 459, startPoint y: 327, endPoint x: 328, endPoint y: 325, distance: 130.7
click at [328, 325] on div "**********" at bounding box center [492, 206] width 328 height 319
click at [365, 318] on input "**********" at bounding box center [492, 318] width 305 height 18
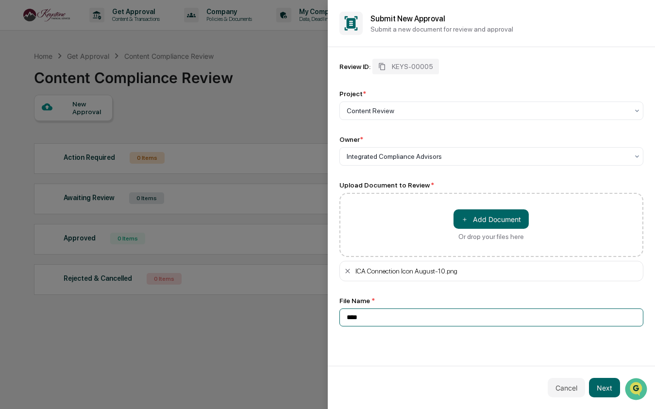
type input "****"
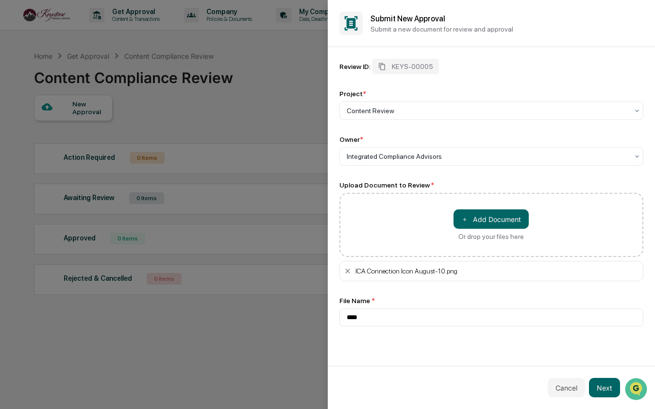
click at [375, 341] on div "Review ID: KEYS-00005 Project * Content Review Owner * Integrated Compliance Ad…" at bounding box center [492, 206] width 328 height 319
click at [604, 381] on button "Next" at bounding box center [604, 387] width 31 height 19
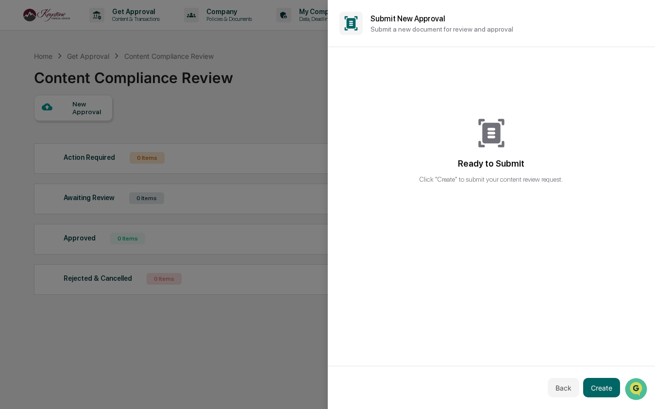
click at [621, 396] on div "Back Create" at bounding box center [492, 387] width 328 height 43
click at [558, 394] on button "Back" at bounding box center [564, 387] width 32 height 19
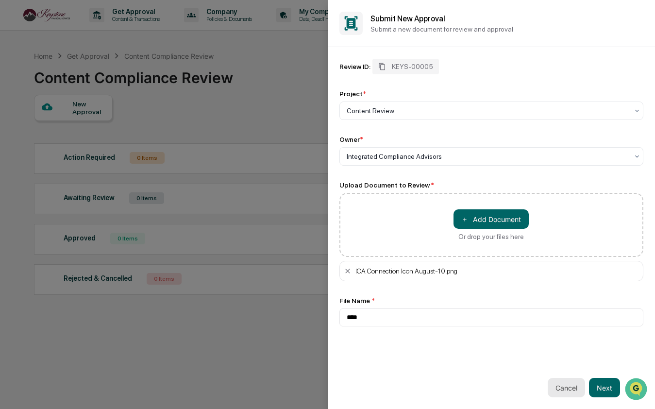
click at [558, 394] on button "Cancel" at bounding box center [566, 387] width 37 height 19
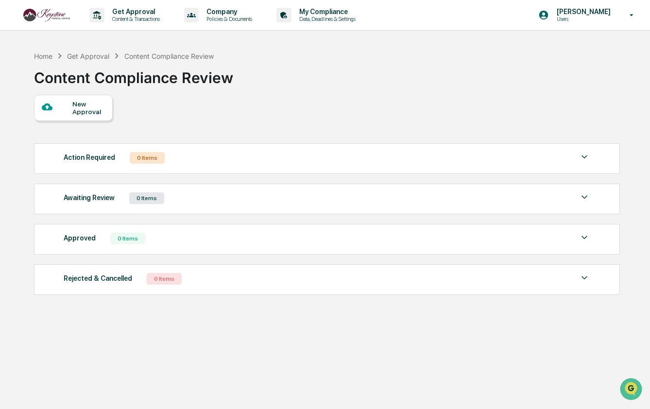
click at [185, 161] on div "Action Required 0 Items" at bounding box center [327, 158] width 527 height 14
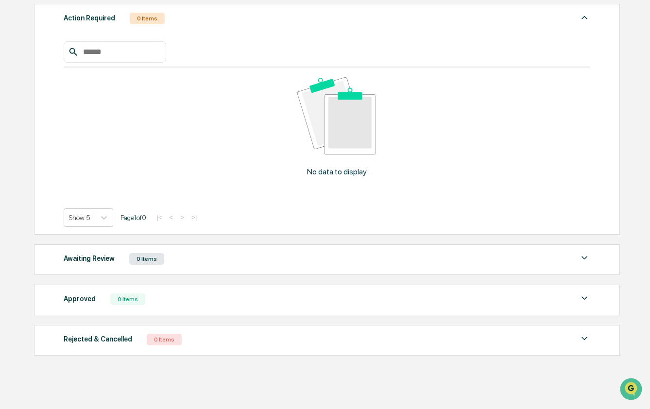
scroll to position [152, 0]
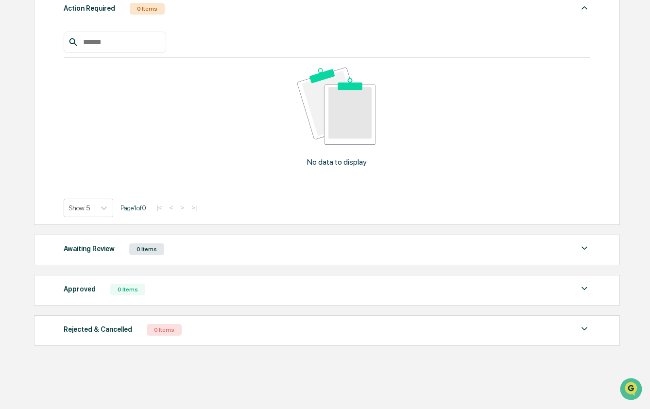
click at [214, 248] on div "Awaiting Review 0 Items" at bounding box center [327, 249] width 527 height 14
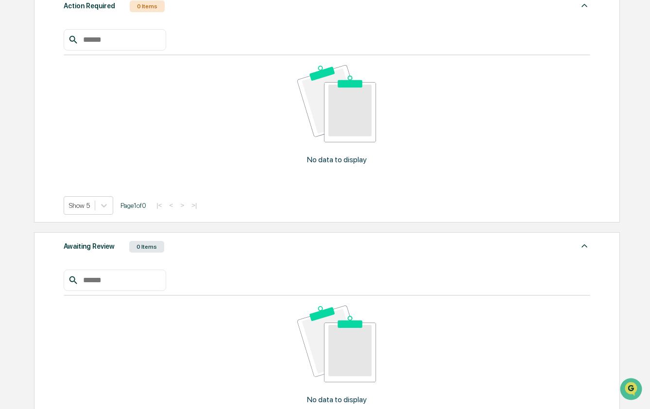
scroll to position [351, 0]
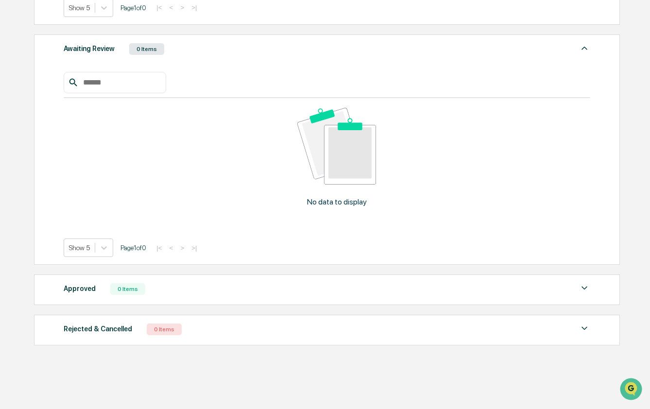
click at [198, 292] on div "Approved 0 Items" at bounding box center [327, 289] width 527 height 14
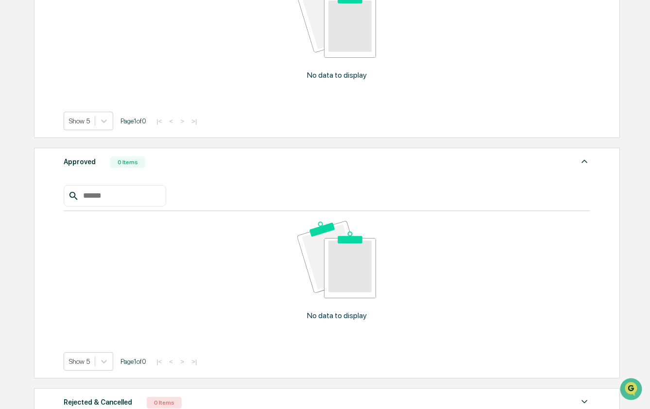
scroll to position [551, 0]
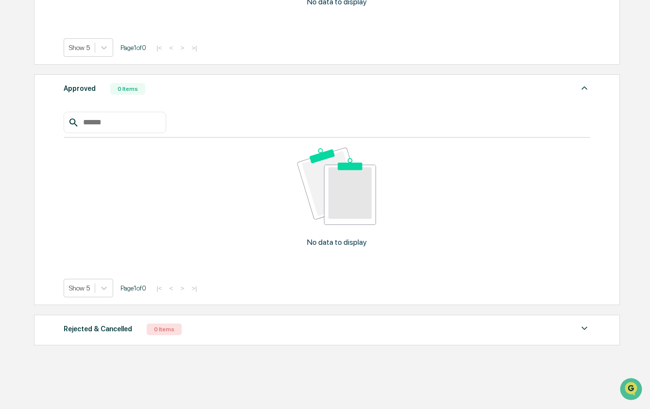
click at [207, 321] on div "Rejected & Cancelled 0 Items No data to display Show 5 Page 1 of 0 |< < > >|" at bounding box center [327, 330] width 586 height 31
click at [211, 327] on div "Rejected & Cancelled 0 Items" at bounding box center [327, 330] width 527 height 14
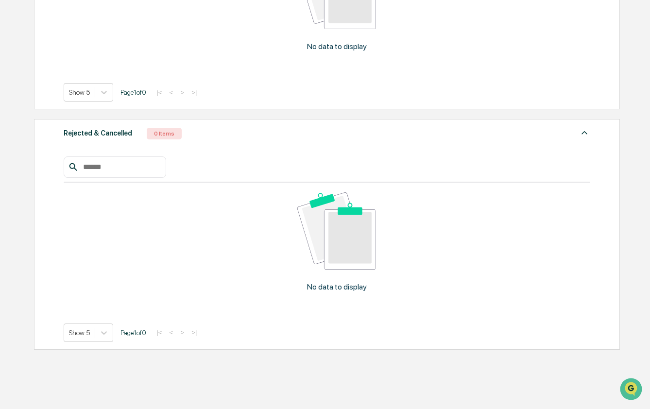
scroll to position [750, 0]
